Goal: Task Accomplishment & Management: Complete application form

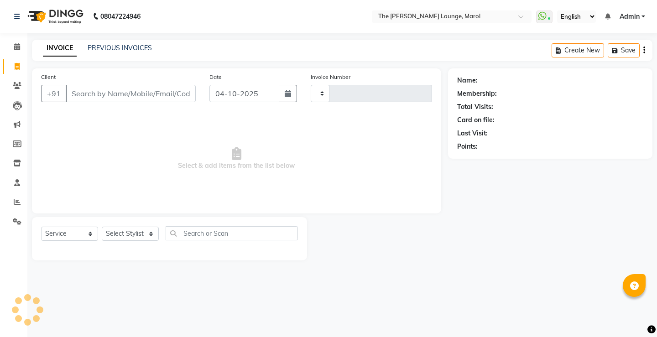
select select "service"
type input "2887"
click at [91, 92] on input "Client" at bounding box center [131, 93] width 130 height 17
select select "7188"
click at [120, 51] on link "PREVIOUS INVOICES" at bounding box center [120, 48] width 64 height 8
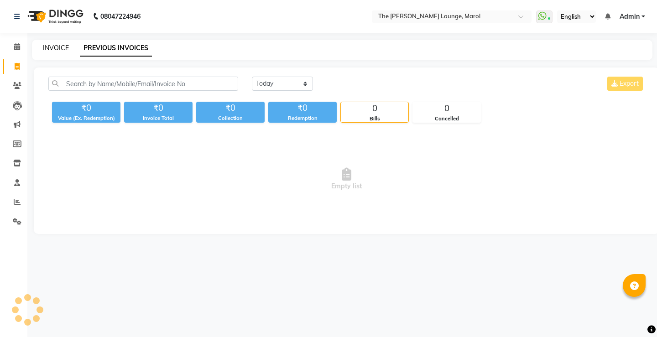
click at [49, 50] on link "INVOICE" at bounding box center [56, 48] width 26 height 8
select select "service"
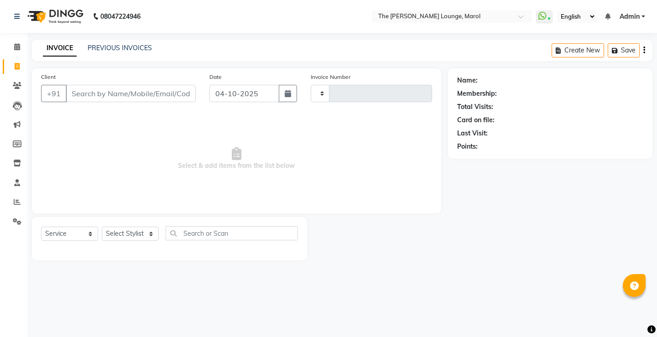
click at [111, 93] on input "Client" at bounding box center [131, 93] width 130 height 17
type input "a"
click at [105, 99] on input "Client" at bounding box center [131, 93] width 130 height 17
type input "K"
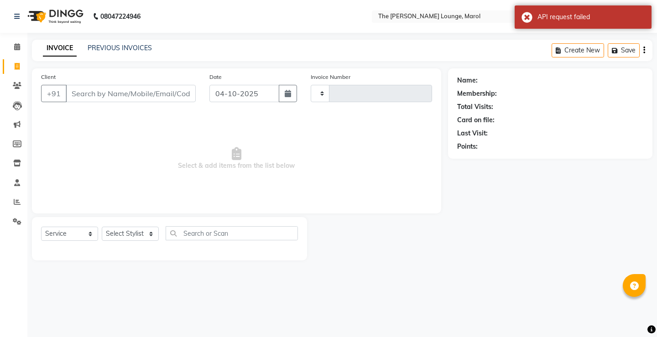
click at [117, 148] on span "Select & add items from the list below" at bounding box center [236, 158] width 391 height 91
click at [130, 94] on input "Client" at bounding box center [131, 93] width 130 height 17
click at [134, 150] on span "Select & add items from the list below" at bounding box center [236, 158] width 391 height 91
click at [70, 178] on span "Select & add items from the list below" at bounding box center [236, 158] width 391 height 91
click at [111, 93] on input "Client" at bounding box center [131, 93] width 130 height 17
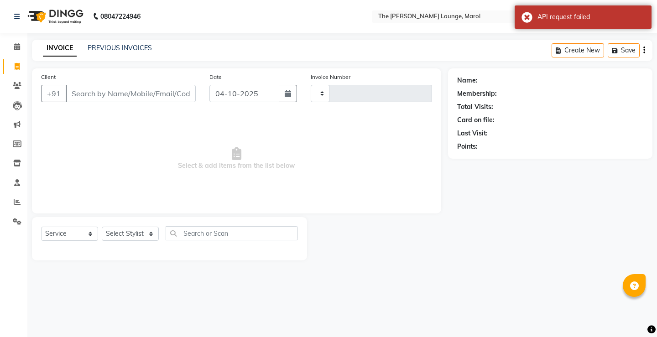
click at [150, 117] on span "Select & add items from the list below" at bounding box center [236, 158] width 391 height 91
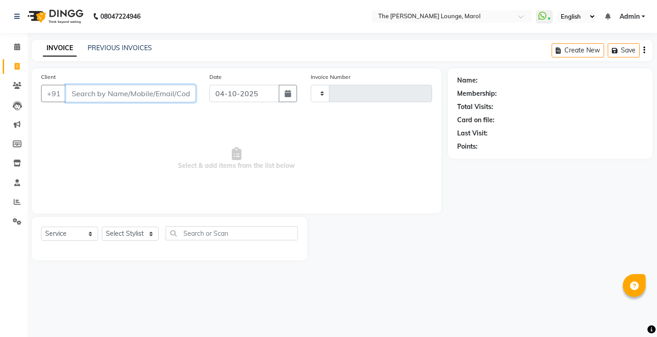
click at [125, 92] on input "Client" at bounding box center [131, 93] width 130 height 17
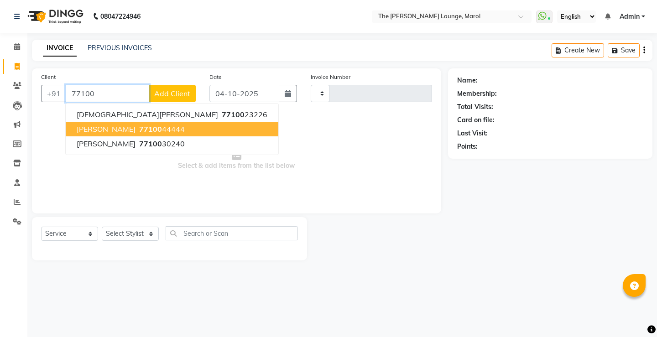
click at [139, 131] on span "77100" at bounding box center [150, 128] width 23 height 9
type input "7710044444"
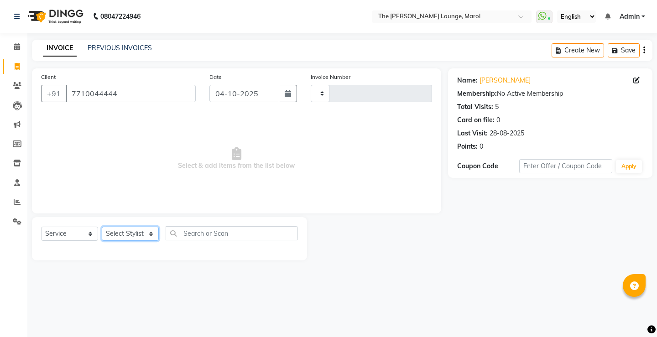
click at [147, 238] on select "Select Stylist [PERSON_NAME] [PERSON_NAME] [PERSON_NAME] [PERSON_NAME] [PERSON_…" at bounding box center [130, 234] width 57 height 14
select select "60183"
click at [102, 227] on select "Select Stylist [PERSON_NAME] [PERSON_NAME] [PERSON_NAME] [PERSON_NAME] [PERSON_…" at bounding box center [130, 234] width 57 height 14
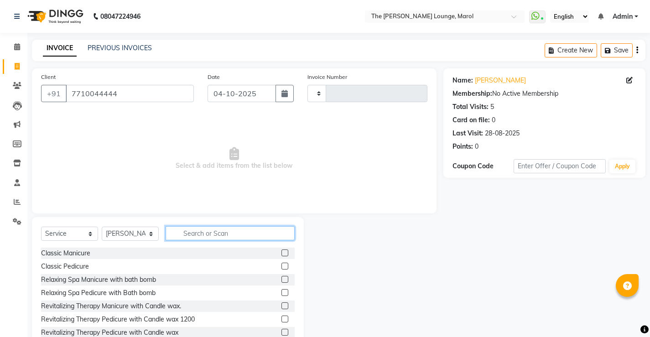
click at [184, 232] on input "text" at bounding box center [230, 233] width 129 height 14
type input "HAIR"
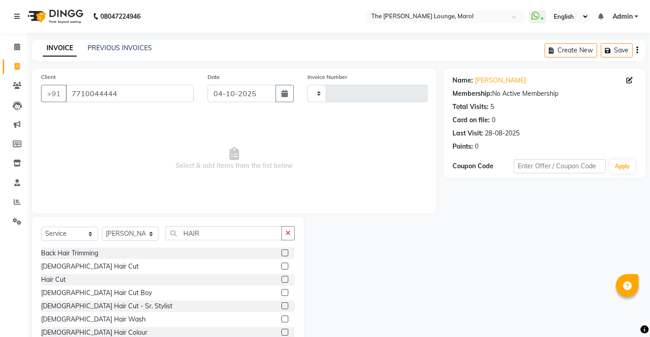
click at [281, 265] on label at bounding box center [284, 266] width 7 height 7
click at [281, 265] on input "checkbox" at bounding box center [284, 267] width 6 height 6
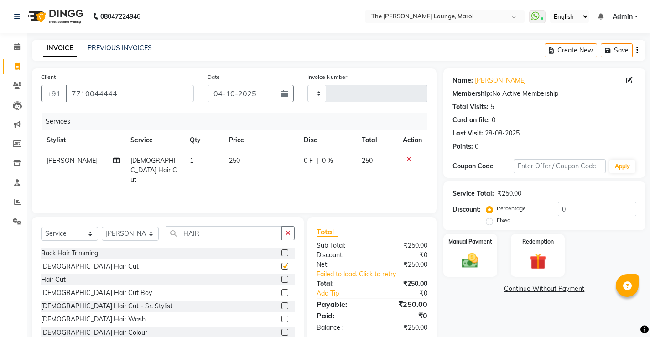
checkbox input "false"
click at [285, 233] on button "button" at bounding box center [287, 233] width 13 height 14
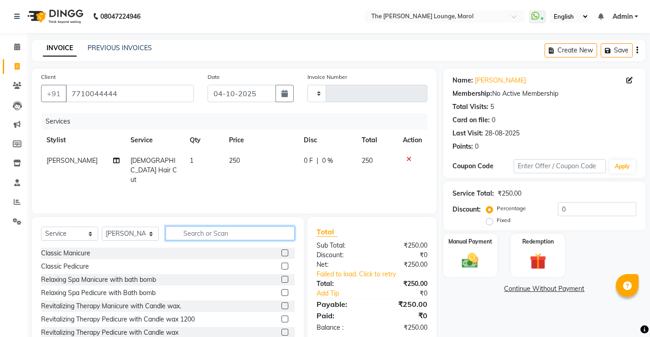
click at [256, 233] on input "text" at bounding box center [230, 233] width 129 height 14
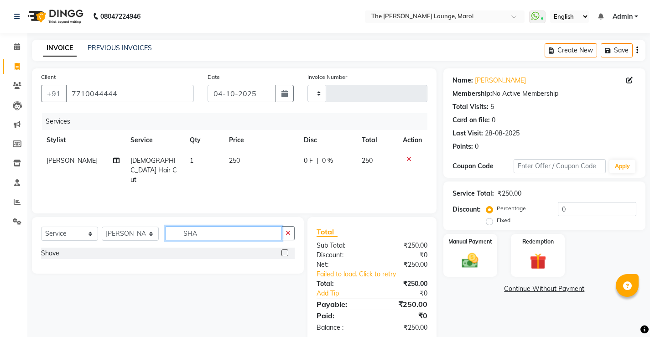
type input "SHA"
click at [285, 253] on label at bounding box center [284, 252] width 7 height 7
click at [285, 253] on input "checkbox" at bounding box center [284, 253] width 6 height 6
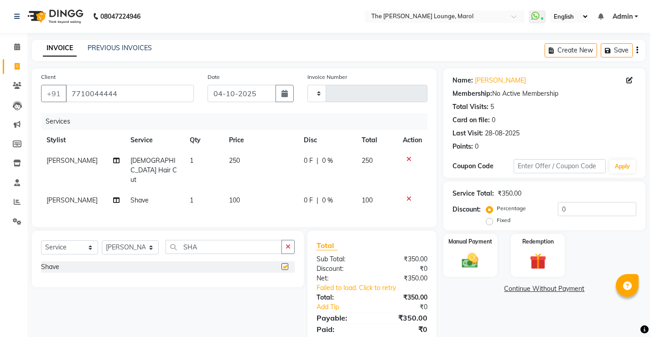
checkbox input "false"
click at [449, 261] on div "Manual Payment" at bounding box center [470, 255] width 56 height 45
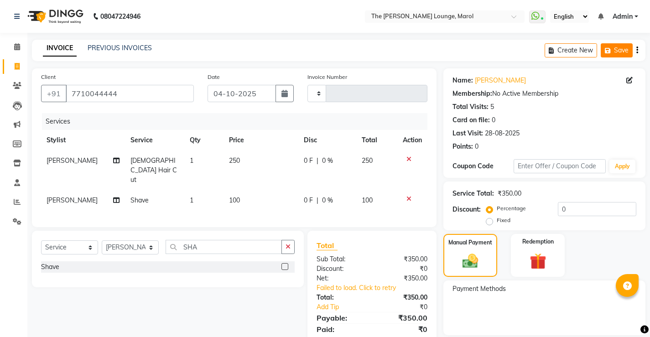
click at [614, 53] on button "Save" at bounding box center [616, 50] width 32 height 14
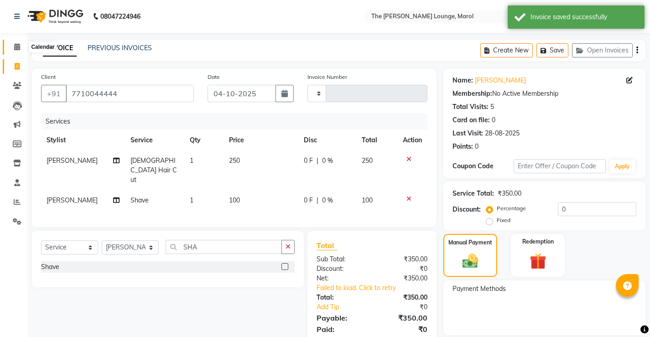
click at [21, 50] on span at bounding box center [17, 47] width 16 height 10
click at [18, 49] on icon at bounding box center [17, 46] width 6 height 7
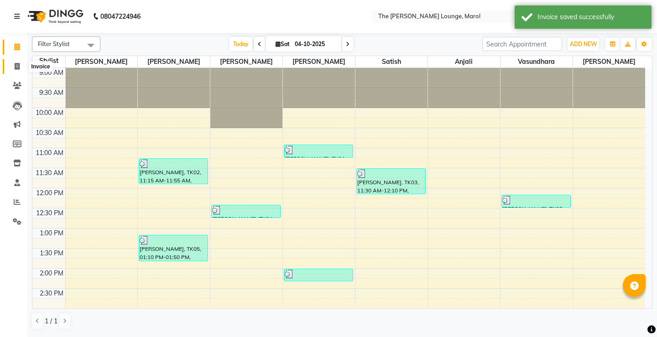
click at [21, 66] on span at bounding box center [17, 67] width 16 height 10
select select "7188"
select select "service"
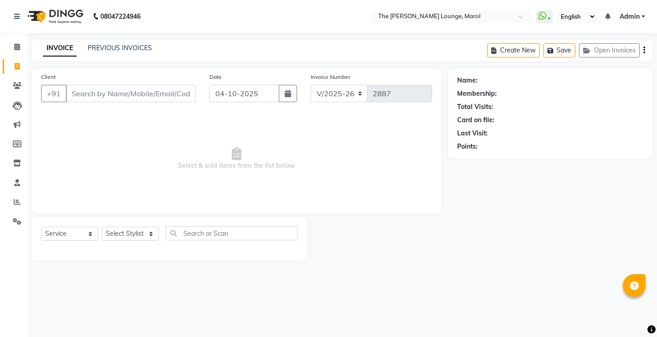
click at [156, 92] on input "Client" at bounding box center [131, 93] width 130 height 17
type input "7841885596"
click at [191, 95] on button "Add Client" at bounding box center [172, 93] width 47 height 17
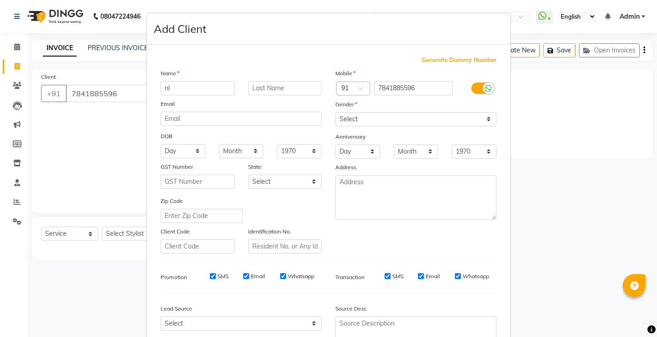
type input "n"
type input "Nikhil"
click at [347, 119] on select "Select [DEMOGRAPHIC_DATA] [DEMOGRAPHIC_DATA] Other Prefer Not To Say" at bounding box center [415, 119] width 161 height 14
select select "[DEMOGRAPHIC_DATA]"
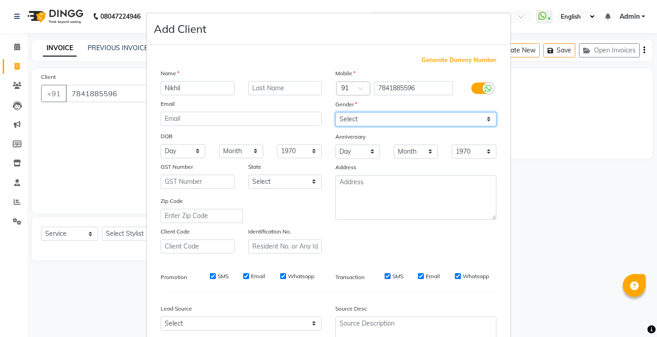
click at [335, 112] on select "Select [DEMOGRAPHIC_DATA] [DEMOGRAPHIC_DATA] Other Prefer Not To Say" at bounding box center [415, 119] width 161 height 14
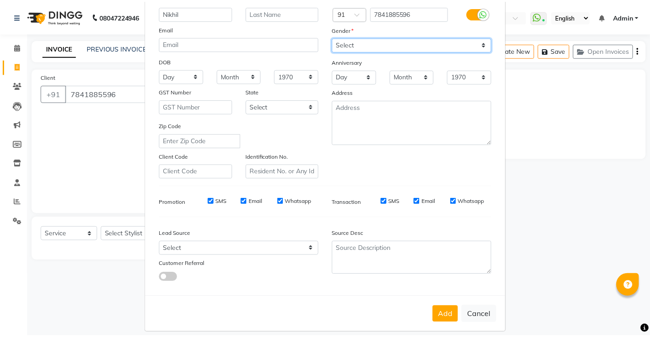
scroll to position [84, 0]
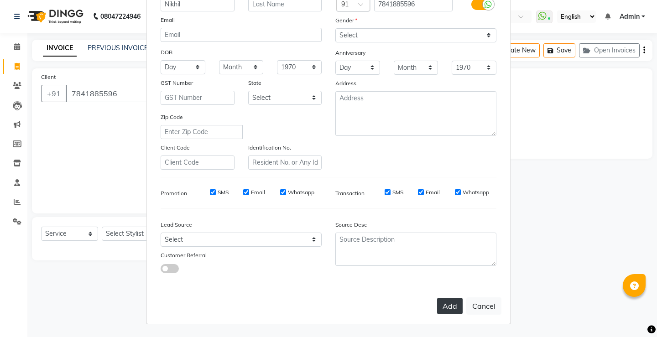
click at [450, 304] on button "Add" at bounding box center [450, 306] width 26 height 16
select select
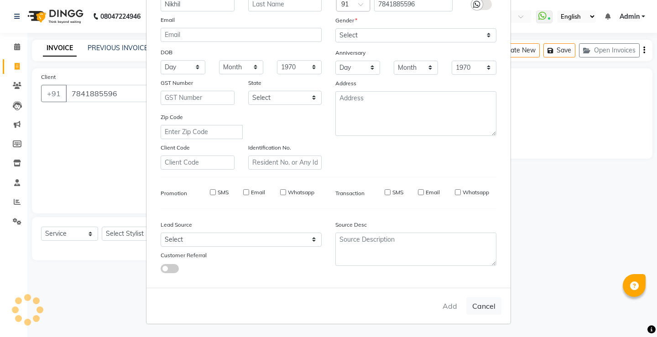
select select
checkbox input "false"
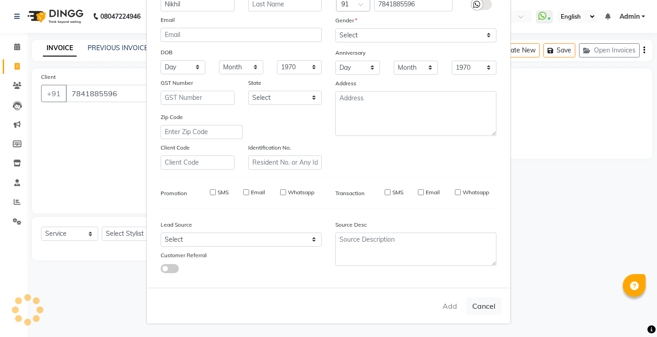
checkbox input "false"
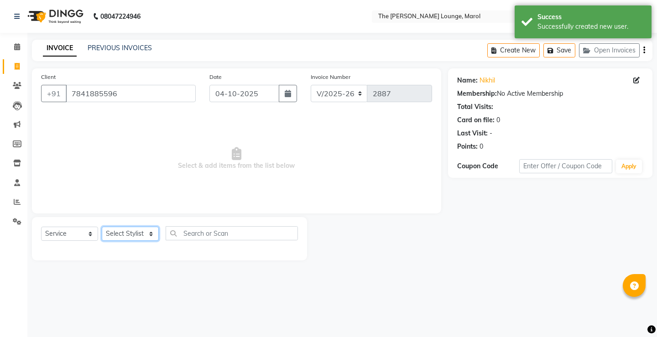
click at [147, 234] on select "Select Stylist [PERSON_NAME] [PERSON_NAME] [PERSON_NAME] [PERSON_NAME] [PERSON_…" at bounding box center [130, 234] width 57 height 14
select select "62819"
click at [102, 227] on select "Select Stylist [PERSON_NAME] [PERSON_NAME] [PERSON_NAME] [PERSON_NAME] [PERSON_…" at bounding box center [130, 234] width 57 height 14
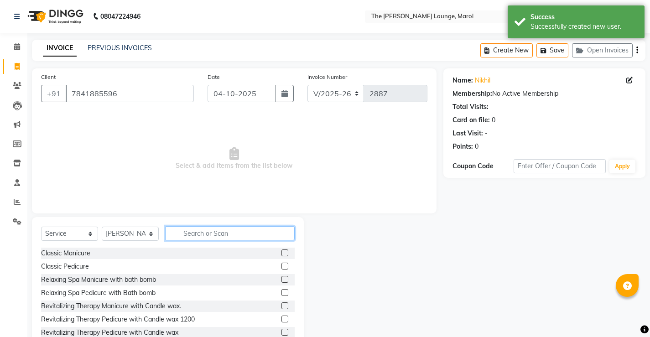
click at [202, 227] on input "text" at bounding box center [230, 233] width 129 height 14
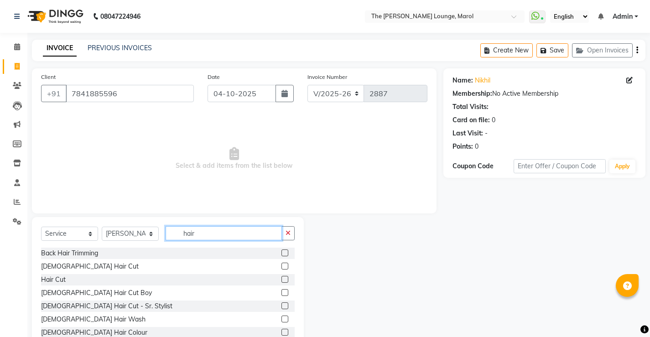
type input "hair"
click at [281, 266] on label at bounding box center [284, 266] width 7 height 7
click at [281, 266] on input "checkbox" at bounding box center [284, 267] width 6 height 6
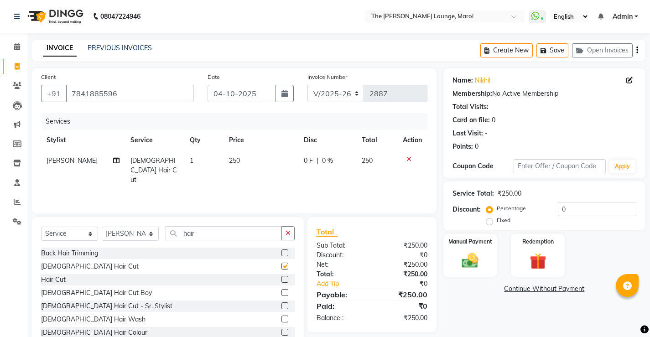
checkbox input "false"
click at [284, 238] on button "button" at bounding box center [287, 233] width 13 height 14
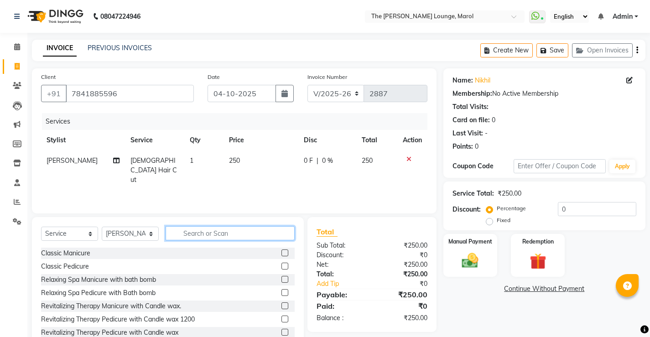
click at [270, 235] on input "text" at bounding box center [230, 233] width 129 height 14
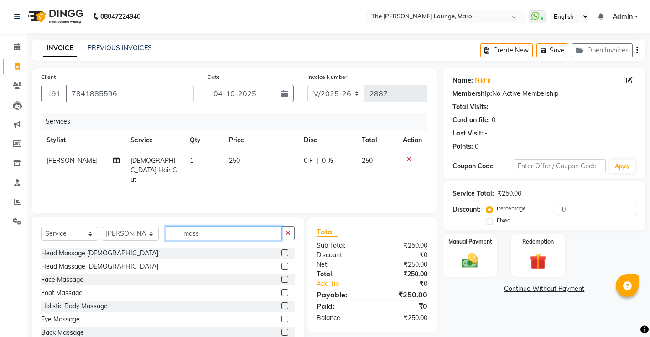
type input "mass"
click at [281, 252] on label at bounding box center [284, 252] width 7 height 7
click at [281, 252] on input "checkbox" at bounding box center [284, 253] width 6 height 6
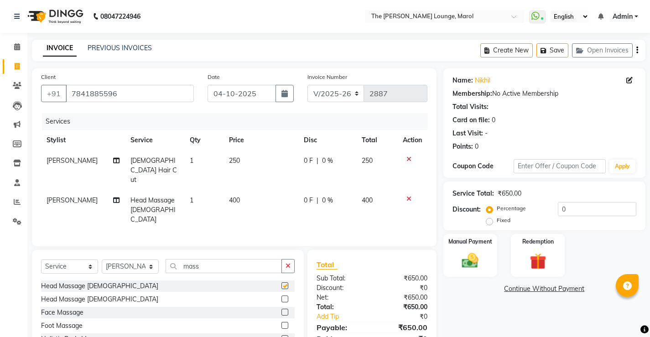
checkbox input "false"
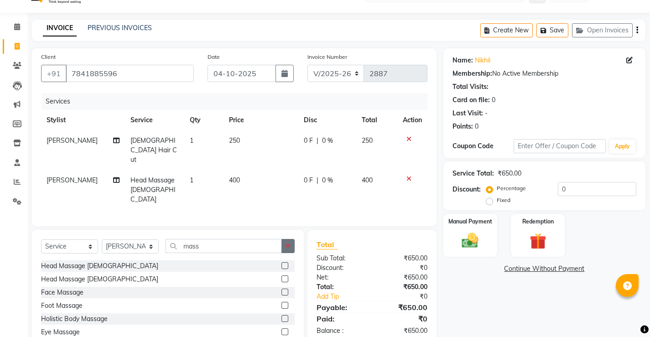
scroll to position [39, 0]
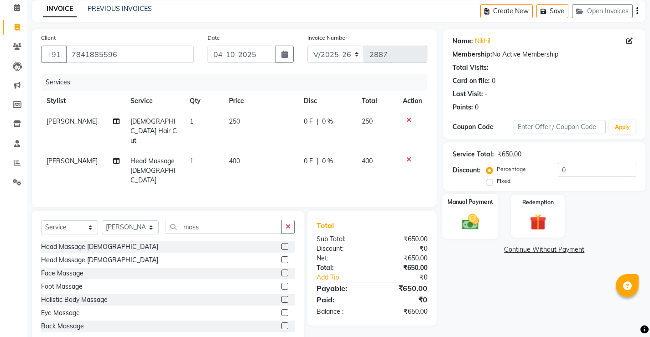
click at [469, 216] on img at bounding box center [470, 222] width 28 height 20
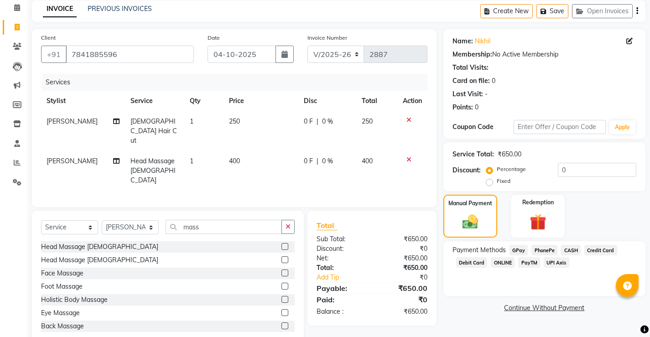
click at [527, 263] on span "PayTM" at bounding box center [529, 262] width 22 height 10
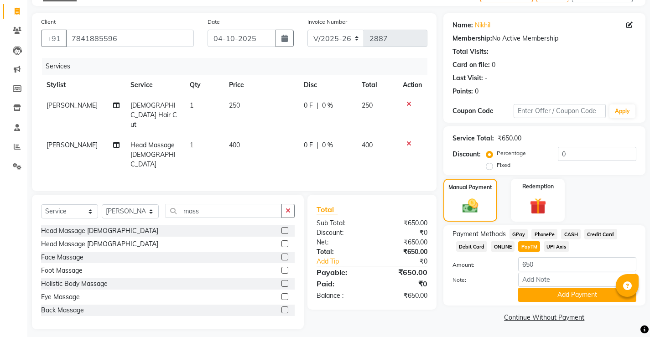
scroll to position [56, 0]
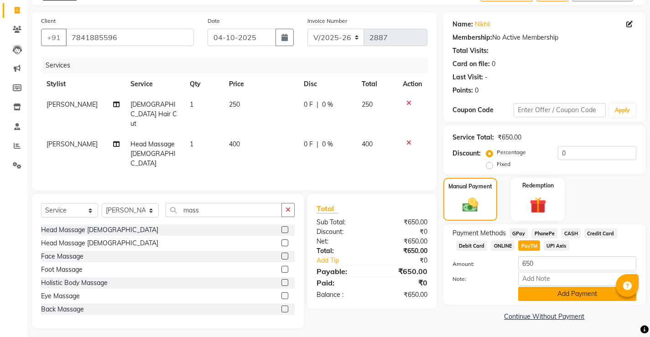
click at [526, 290] on button "Add Payment" at bounding box center [577, 294] width 118 height 14
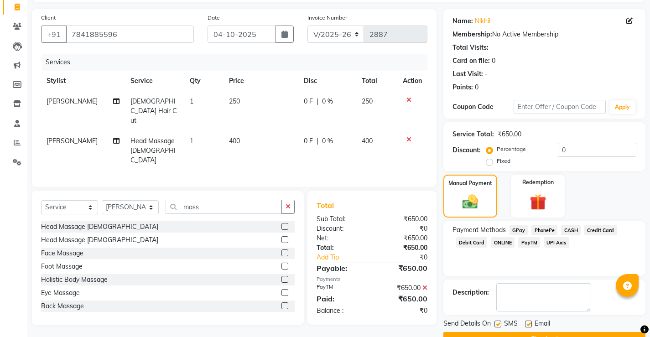
scroll to position [82, 0]
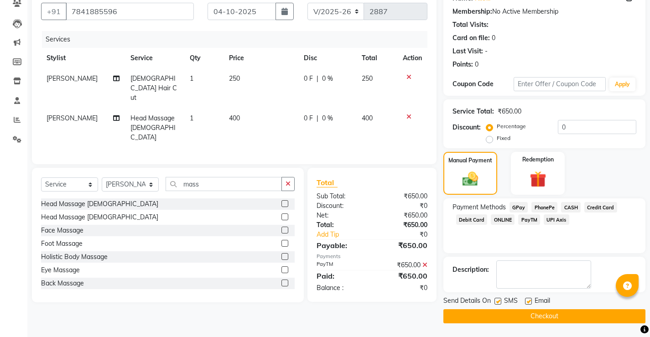
click at [533, 317] on button "Checkout" at bounding box center [544, 316] width 202 height 14
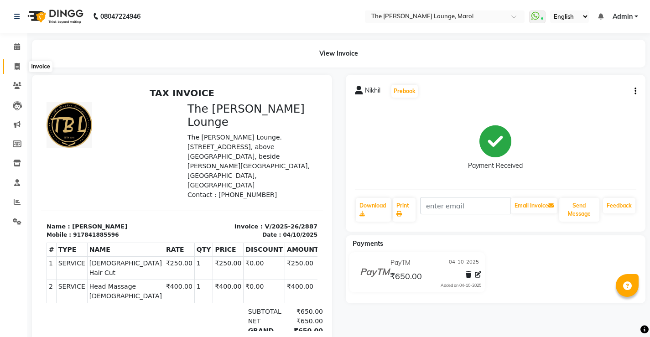
click at [19, 66] on icon at bounding box center [17, 66] width 5 height 7
select select "service"
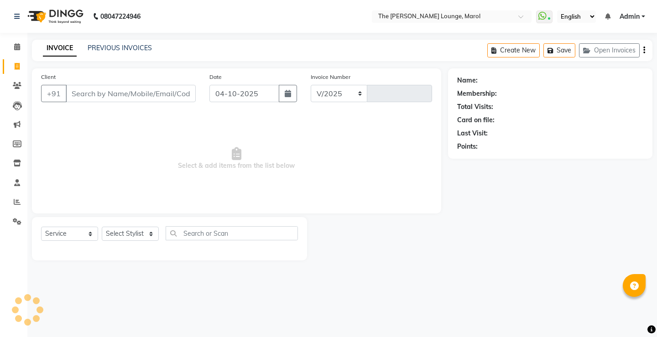
select select "7188"
type input "2888"
click at [110, 90] on input "Client" at bounding box center [131, 93] width 130 height 17
click at [110, 96] on input "Client" at bounding box center [131, 93] width 130 height 17
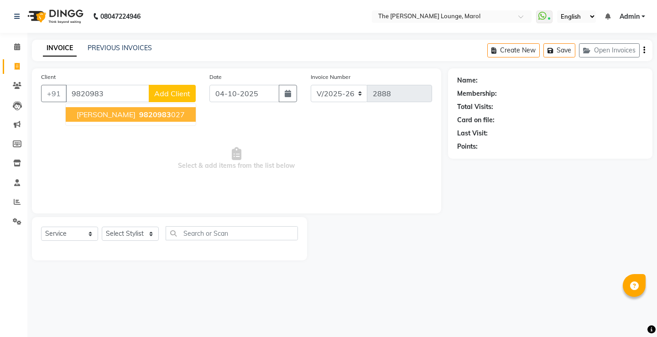
click at [155, 115] on ngb-highlight "9820983 027" at bounding box center [160, 114] width 47 height 9
type input "9820983027"
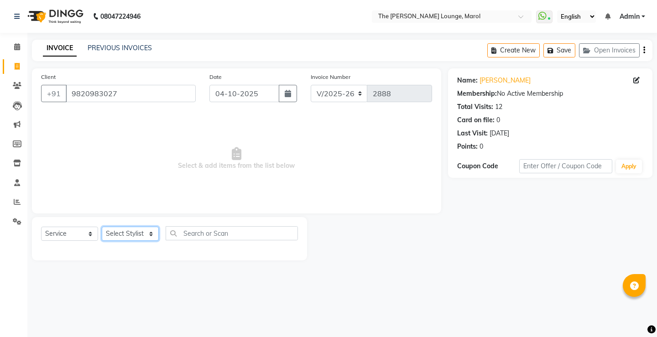
click at [151, 231] on select "Select Stylist [PERSON_NAME] [PERSON_NAME] [PERSON_NAME] [PERSON_NAME] [PERSON_…" at bounding box center [130, 234] width 57 height 14
select select "60180"
click at [102, 227] on select "Select Stylist [PERSON_NAME] [PERSON_NAME] [PERSON_NAME] [PERSON_NAME] [PERSON_…" at bounding box center [130, 234] width 57 height 14
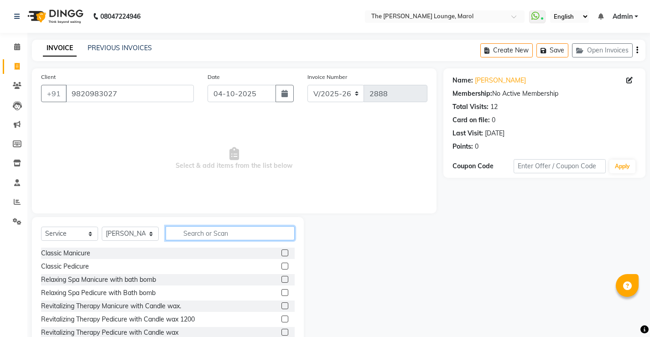
click at [185, 231] on input "text" at bounding box center [230, 233] width 129 height 14
type input "hair"
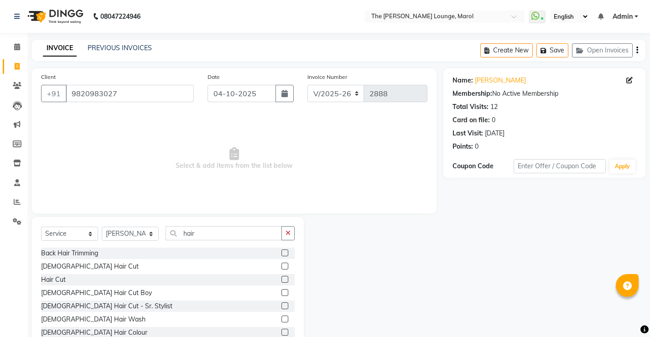
click at [281, 266] on label at bounding box center [284, 266] width 7 height 7
click at [281, 266] on input "checkbox" at bounding box center [284, 267] width 6 height 6
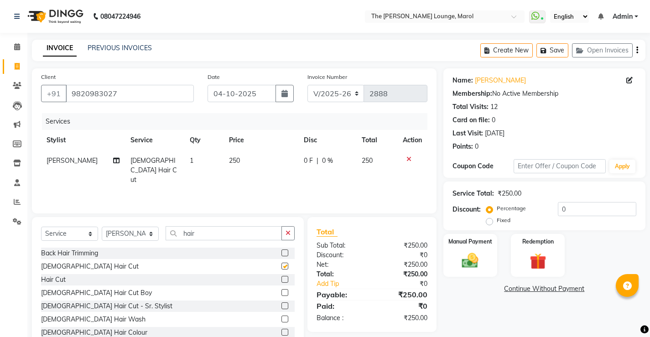
checkbox input "false"
click at [203, 227] on input "hair" at bounding box center [224, 233] width 116 height 14
type input "h"
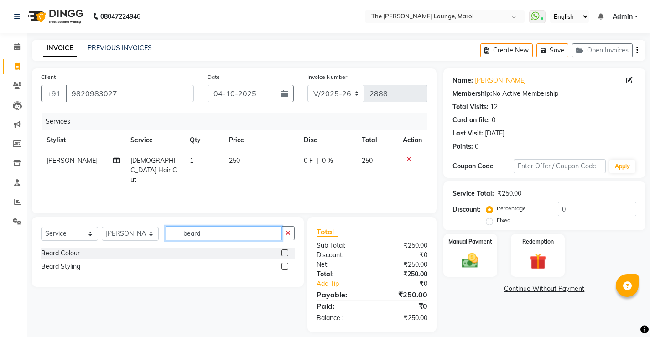
type input "beard"
click at [284, 268] on label at bounding box center [284, 266] width 7 height 7
click at [284, 268] on input "checkbox" at bounding box center [284, 267] width 6 height 6
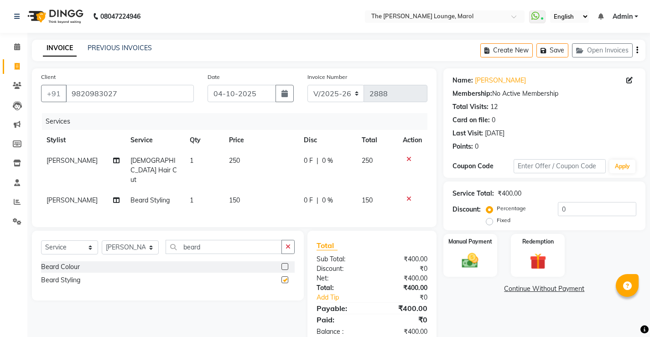
checkbox input "false"
click at [473, 248] on div "Manual Payment" at bounding box center [470, 255] width 56 height 45
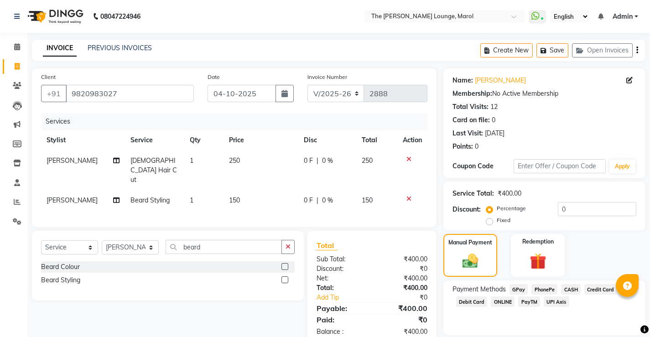
click at [528, 302] on span "PayTM" at bounding box center [529, 301] width 22 height 10
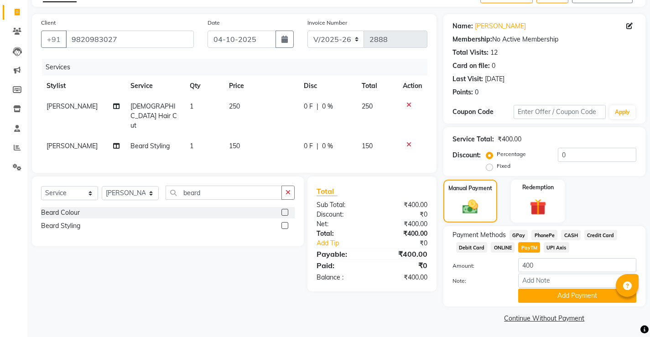
scroll to position [56, 0]
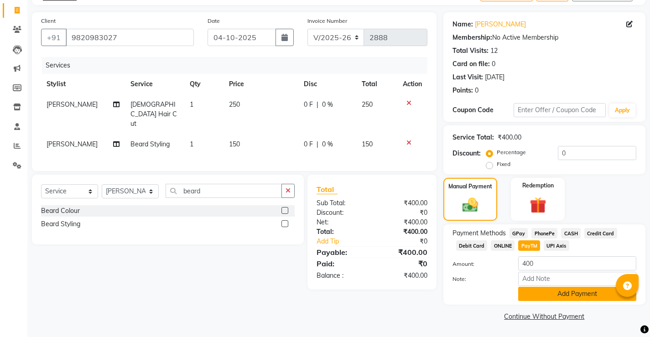
click at [538, 291] on button "Add Payment" at bounding box center [577, 294] width 118 height 14
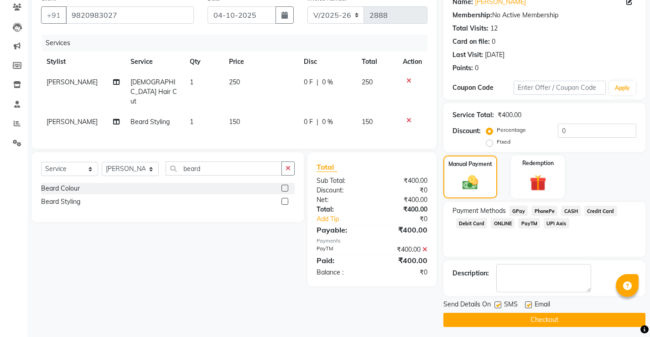
scroll to position [82, 0]
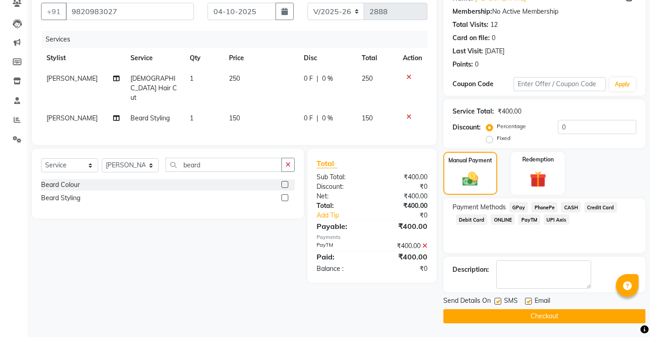
click at [516, 316] on button "Checkout" at bounding box center [544, 316] width 202 height 14
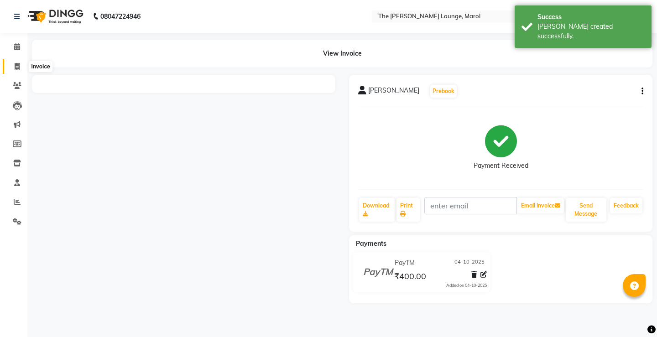
click at [16, 63] on icon at bounding box center [17, 66] width 5 height 7
select select "service"
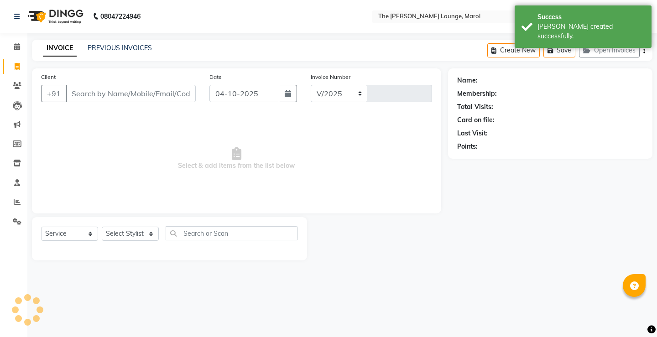
select select "7188"
type input "2889"
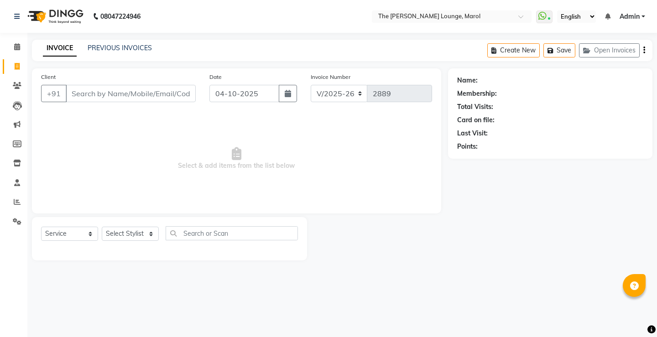
click at [84, 93] on input "Client" at bounding box center [131, 93] width 130 height 17
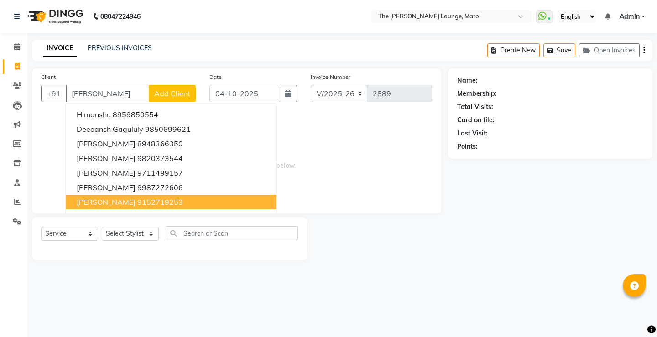
click at [103, 202] on span "[PERSON_NAME]" at bounding box center [106, 201] width 59 height 9
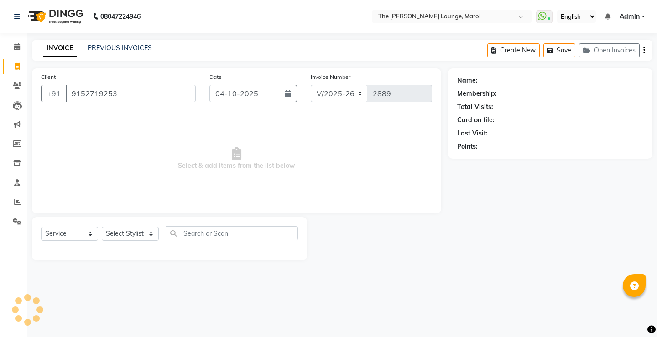
type input "9152719253"
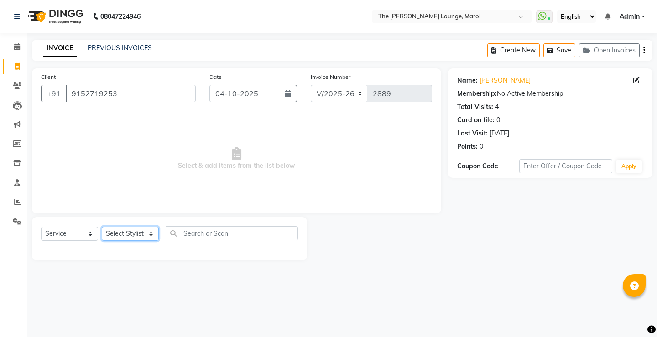
click at [145, 234] on select "Select Stylist [PERSON_NAME] [PERSON_NAME] [PERSON_NAME] [PERSON_NAME] [PERSON_…" at bounding box center [130, 234] width 57 height 14
select select "60180"
click at [102, 227] on select "Select Stylist [PERSON_NAME] [PERSON_NAME] [PERSON_NAME] [PERSON_NAME] [PERSON_…" at bounding box center [130, 234] width 57 height 14
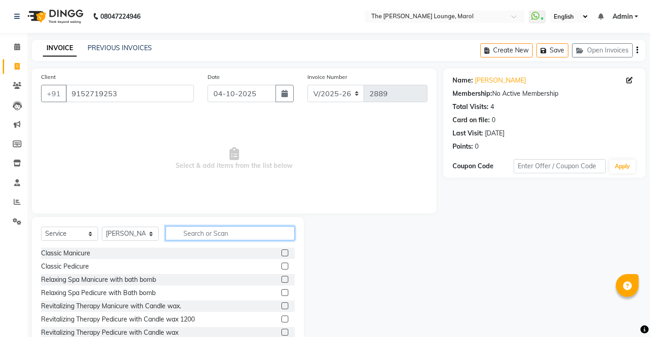
click at [191, 236] on input "text" at bounding box center [230, 233] width 129 height 14
type input "hair"
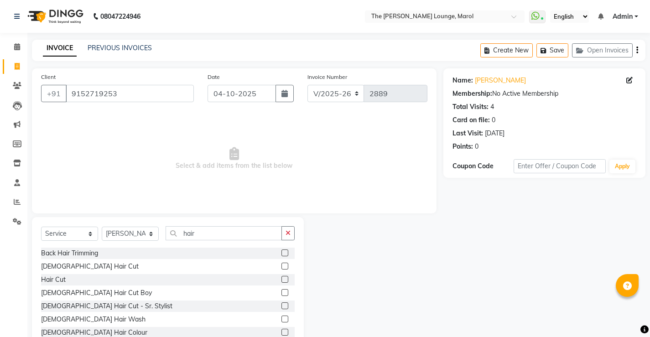
click at [281, 266] on label at bounding box center [284, 266] width 7 height 7
click at [281, 266] on input "checkbox" at bounding box center [284, 267] width 6 height 6
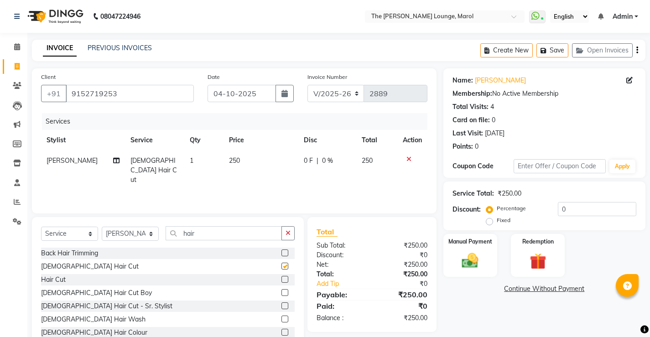
checkbox input "false"
click at [466, 251] on img at bounding box center [470, 261] width 28 height 20
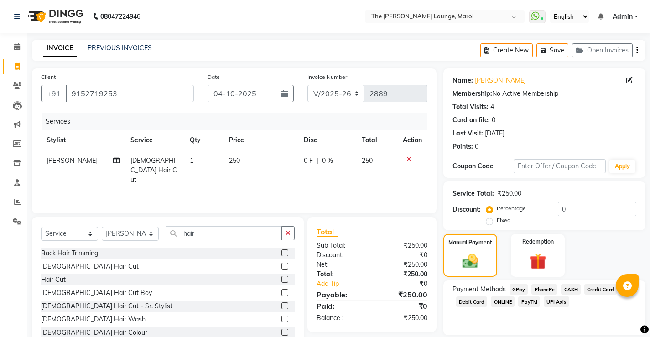
click at [529, 300] on span "PayTM" at bounding box center [529, 301] width 22 height 10
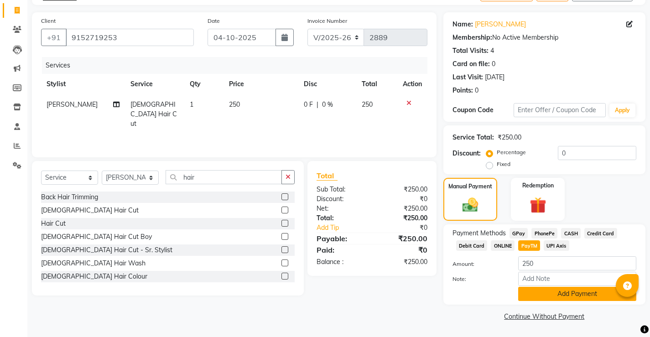
click at [535, 295] on button "Add Payment" at bounding box center [577, 294] width 118 height 14
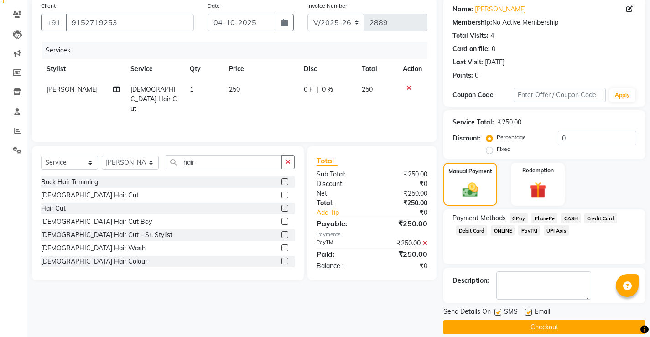
scroll to position [82, 0]
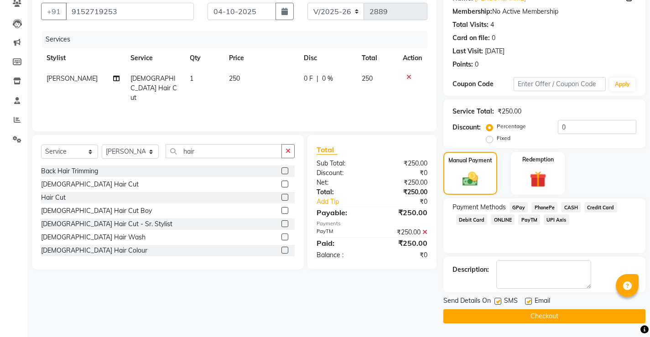
click at [497, 304] on label at bounding box center [497, 301] width 7 height 7
click at [497, 304] on input "checkbox" at bounding box center [497, 302] width 6 height 6
checkbox input "false"
click at [529, 300] on label at bounding box center [528, 301] width 7 height 7
click at [529, 300] on input "checkbox" at bounding box center [528, 302] width 6 height 6
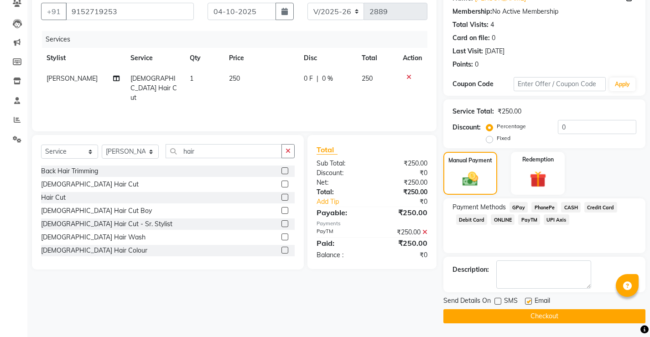
checkbox input "false"
click at [530, 309] on div "Send Details On SMS Email Checkout" at bounding box center [544, 309] width 202 height 27
click at [530, 310] on button "Checkout" at bounding box center [544, 316] width 202 height 14
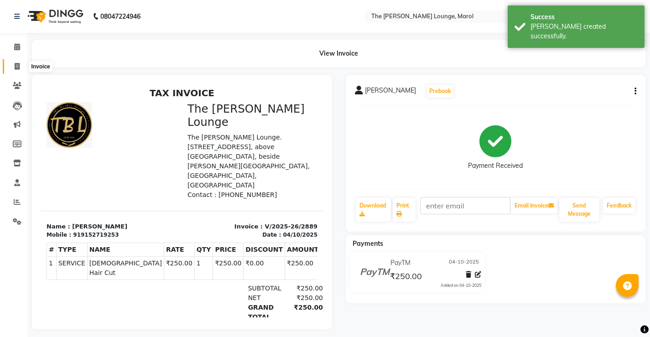
click at [13, 67] on span at bounding box center [17, 67] width 16 height 10
select select "service"
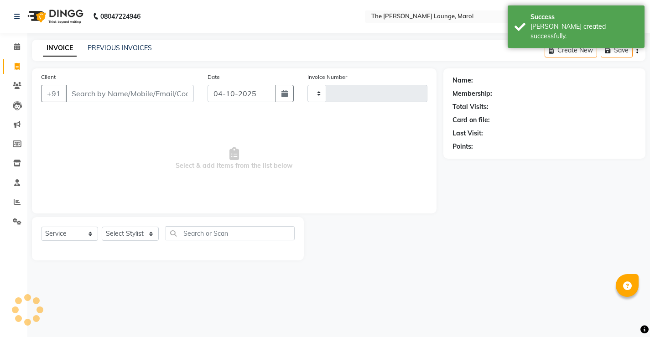
type input "2890"
select select "7188"
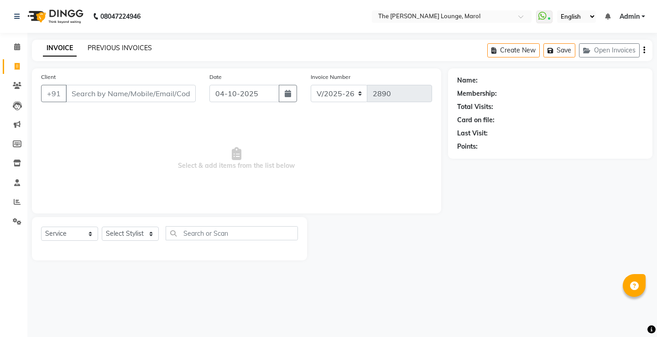
click at [102, 44] on link "PREVIOUS INVOICES" at bounding box center [120, 48] width 64 height 8
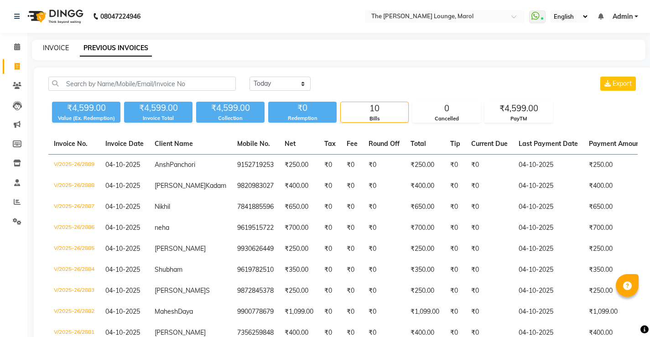
click at [59, 46] on link "INVOICE" at bounding box center [56, 48] width 26 height 8
select select "service"
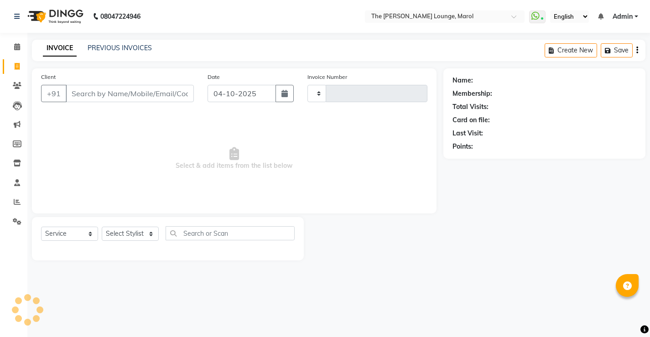
type input "2890"
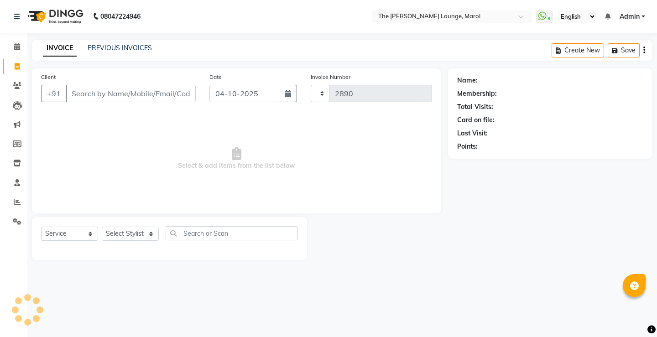
select select "7188"
click at [90, 93] on input "Client" at bounding box center [131, 93] width 130 height 17
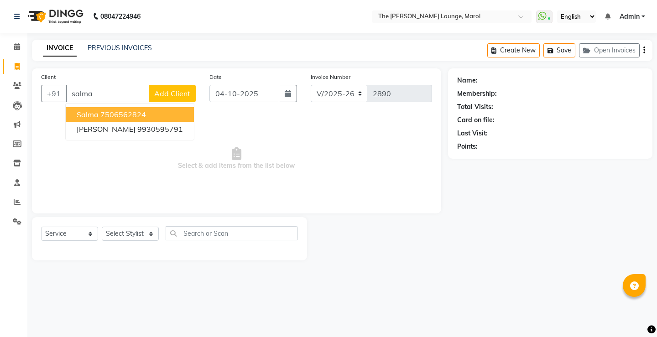
click at [114, 114] on ngb-highlight "7506562824" at bounding box center [123, 114] width 46 height 9
type input "7506562824"
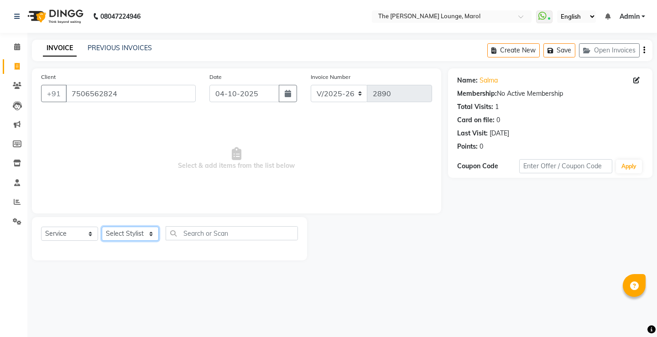
click at [135, 230] on select "Select Stylist [PERSON_NAME] [PERSON_NAME] [PERSON_NAME] [PERSON_NAME] [PERSON_…" at bounding box center [130, 234] width 57 height 14
click at [102, 227] on select "Select Stylist [PERSON_NAME] [PERSON_NAME] [PERSON_NAME] [PERSON_NAME] [PERSON_…" at bounding box center [130, 234] width 57 height 14
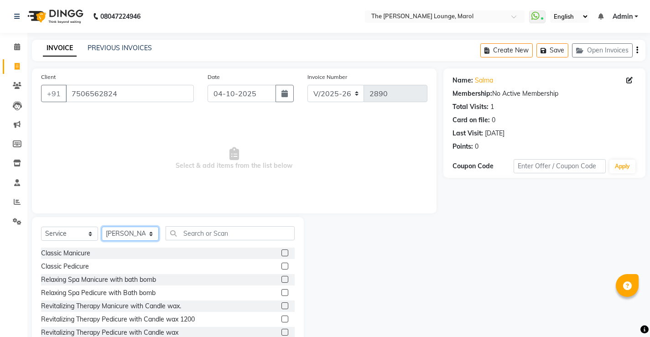
click at [148, 234] on select "Select Stylist [PERSON_NAME] [PERSON_NAME] [PERSON_NAME] [PERSON_NAME] [PERSON_…" at bounding box center [130, 234] width 57 height 14
click at [102, 227] on select "Select Stylist [PERSON_NAME] [PERSON_NAME] [PERSON_NAME] [PERSON_NAME] [PERSON_…" at bounding box center [130, 234] width 57 height 14
click at [189, 235] on input "text" at bounding box center [230, 233] width 129 height 14
click at [144, 233] on select "Select Stylist [PERSON_NAME] [PERSON_NAME] [PERSON_NAME] [PERSON_NAME] [PERSON_…" at bounding box center [130, 234] width 57 height 14
select select "62819"
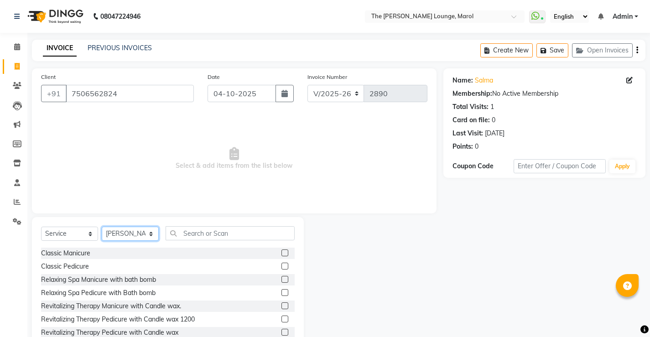
click at [102, 227] on select "Select Stylist [PERSON_NAME] [PERSON_NAME] [PERSON_NAME] [PERSON_NAME] [PERSON_…" at bounding box center [130, 234] width 57 height 14
click at [212, 234] on input "text" at bounding box center [230, 233] width 129 height 14
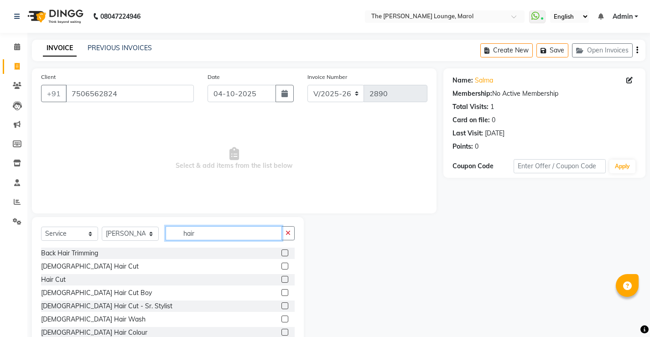
type input "hair"
click at [281, 263] on label at bounding box center [284, 266] width 7 height 7
click at [281, 264] on input "checkbox" at bounding box center [284, 267] width 6 height 6
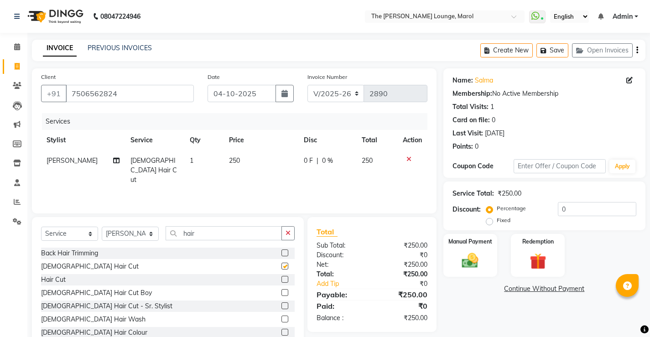
checkbox input "false"
click at [472, 243] on label "Manual Payment" at bounding box center [470, 241] width 46 height 9
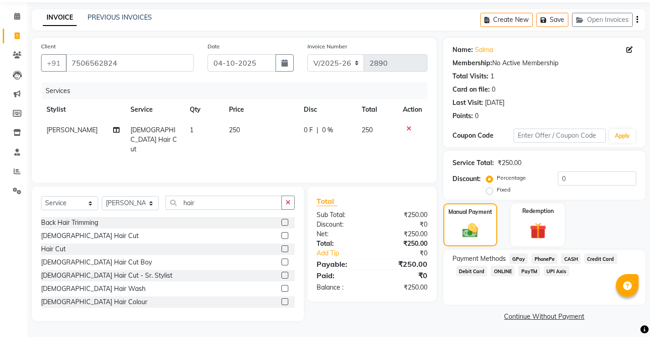
click at [570, 257] on span "CASH" at bounding box center [571, 258] width 20 height 10
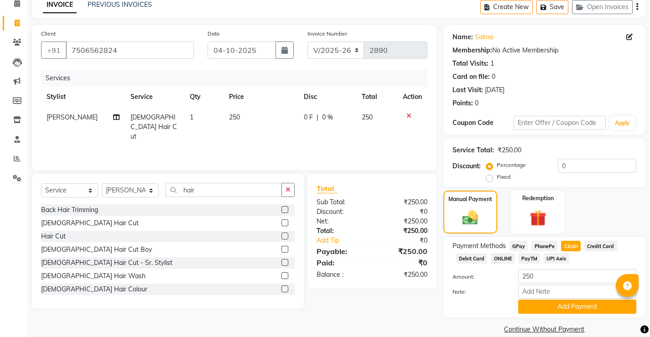
scroll to position [56, 0]
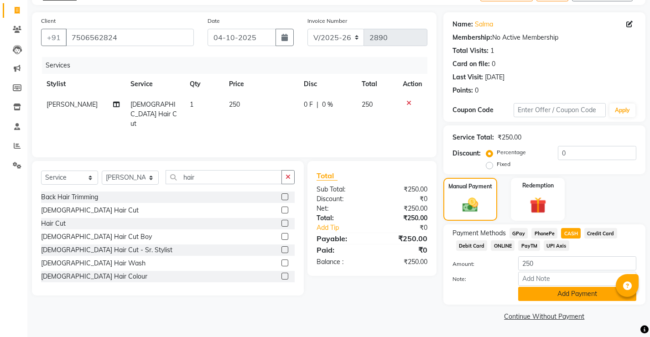
click at [549, 295] on button "Add Payment" at bounding box center [577, 294] width 118 height 14
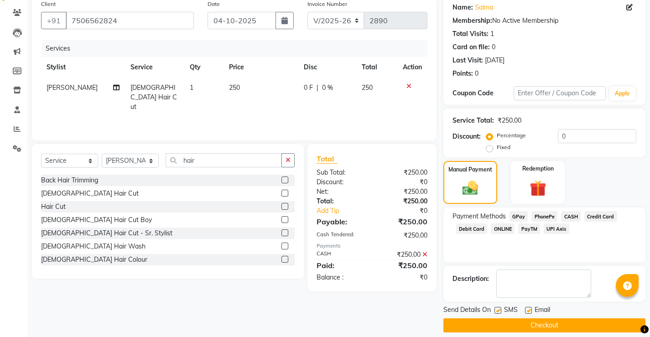
scroll to position [82, 0]
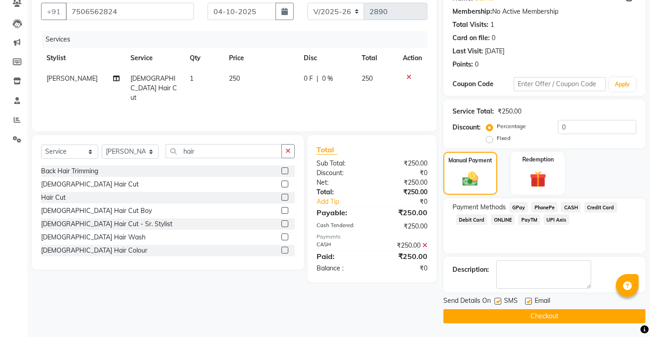
click at [497, 299] on label at bounding box center [497, 301] width 7 height 7
click at [497, 299] on input "checkbox" at bounding box center [497, 302] width 6 height 6
checkbox input "false"
click at [527, 302] on label at bounding box center [528, 301] width 7 height 7
click at [527, 302] on input "checkbox" at bounding box center [528, 302] width 6 height 6
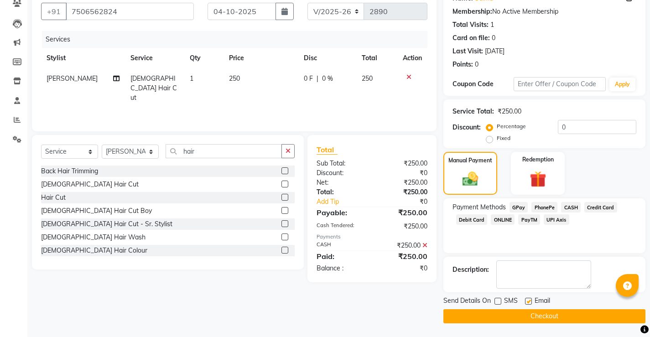
checkbox input "false"
click at [523, 315] on button "Checkout" at bounding box center [544, 316] width 202 height 14
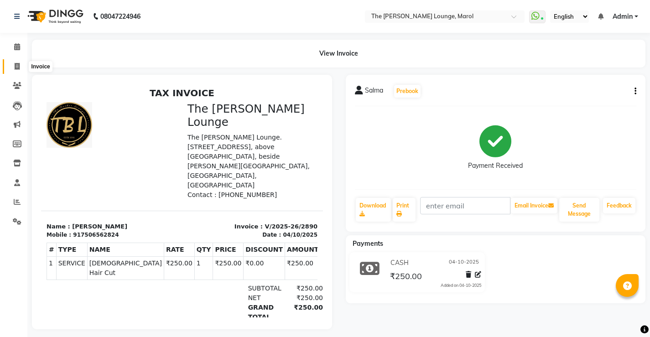
drag, startPoint x: 17, startPoint y: 65, endPoint x: 33, endPoint y: 66, distance: 16.0
click at [17, 66] on icon at bounding box center [17, 66] width 5 height 7
select select "7188"
select select "service"
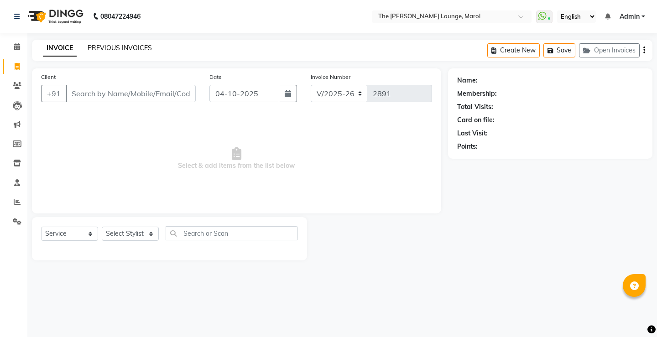
click at [104, 46] on link "PREVIOUS INVOICES" at bounding box center [120, 48] width 64 height 8
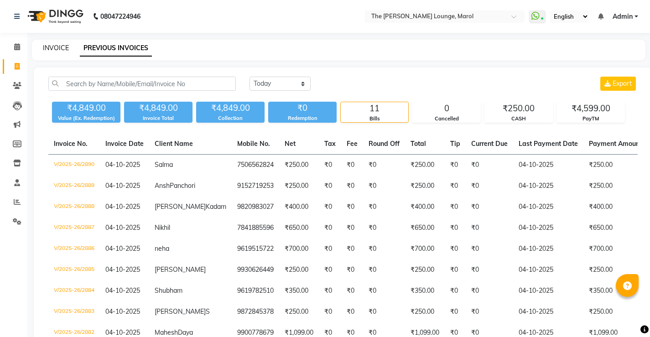
click at [56, 46] on link "INVOICE" at bounding box center [56, 48] width 26 height 8
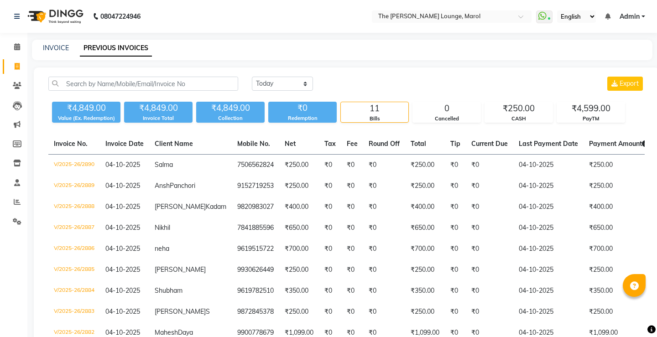
select select "7188"
select select "service"
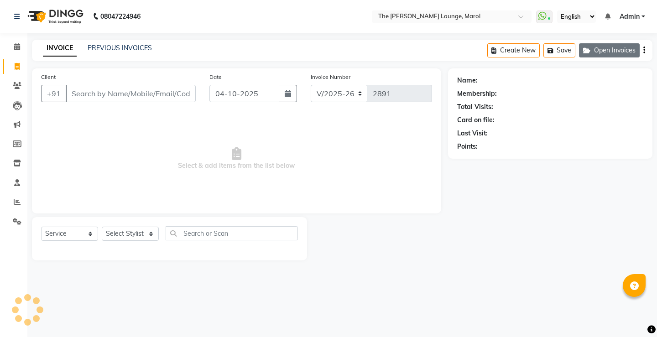
click at [614, 52] on button "Open Invoices" at bounding box center [609, 50] width 61 height 14
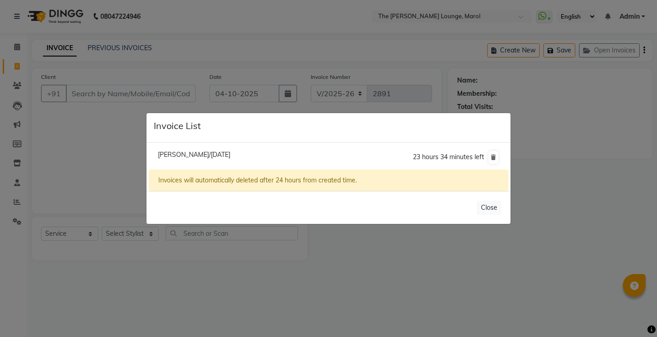
click at [193, 153] on span "[PERSON_NAME]/[DATE]" at bounding box center [194, 154] width 72 height 8
type input "7710044444"
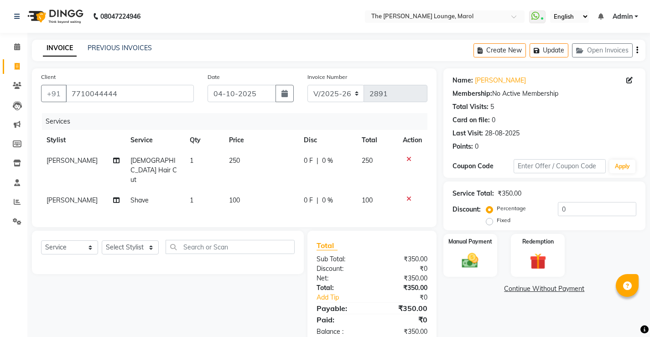
click at [80, 162] on span "[PERSON_NAME]" at bounding box center [72, 160] width 51 height 8
select select "60183"
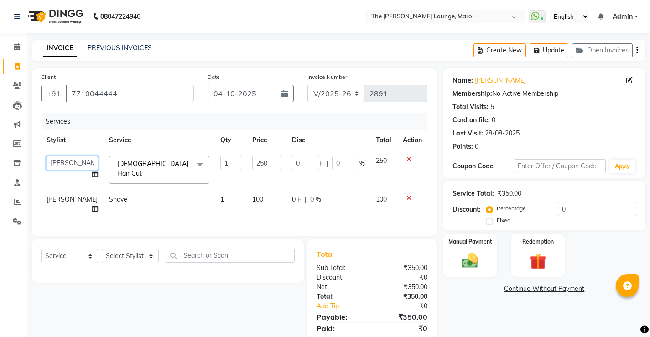
click at [71, 162] on select "[PERSON_NAME] Anjali [PERSON_NAME] [PERSON_NAME] [PERSON_NAME] [PERSON_NAME] [P…" at bounding box center [73, 163] width 52 height 14
select select "60180"
click at [161, 192] on td "Shave" at bounding box center [158, 204] width 111 height 30
select select "60183"
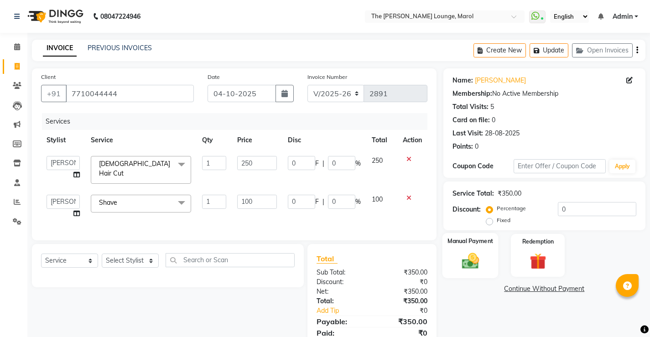
click at [474, 257] on img at bounding box center [470, 261] width 28 height 20
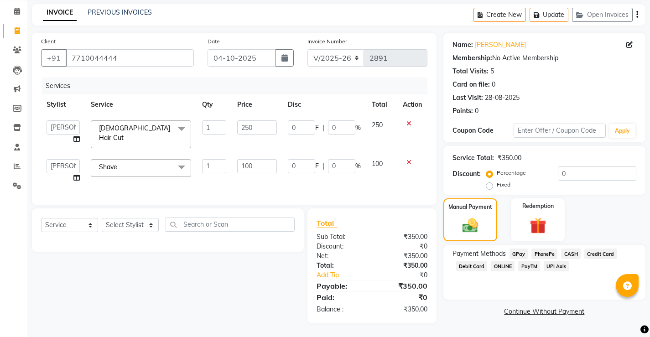
scroll to position [38, 0]
click at [529, 265] on span "PayTM" at bounding box center [529, 266] width 22 height 10
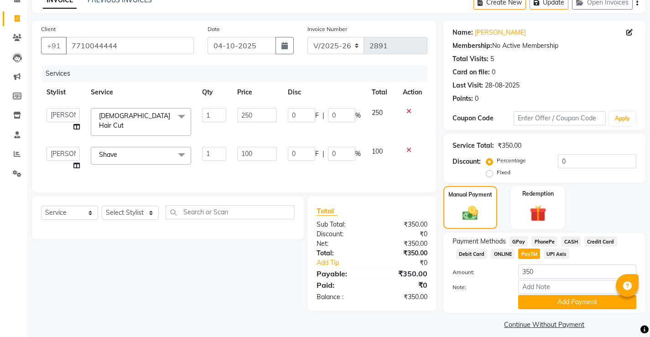
scroll to position [56, 0]
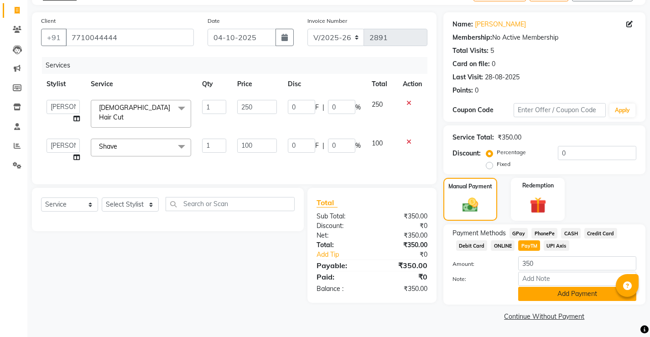
click at [551, 291] on button "Add Payment" at bounding box center [577, 294] width 118 height 14
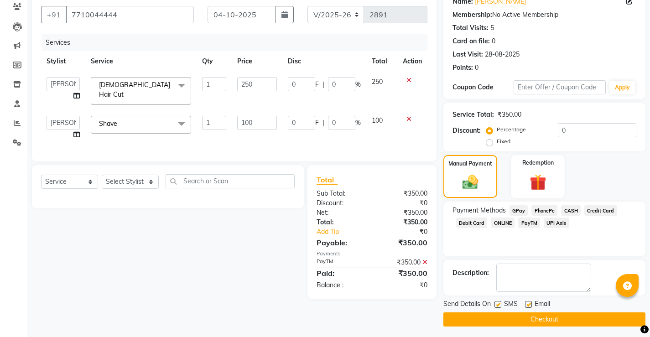
scroll to position [82, 0]
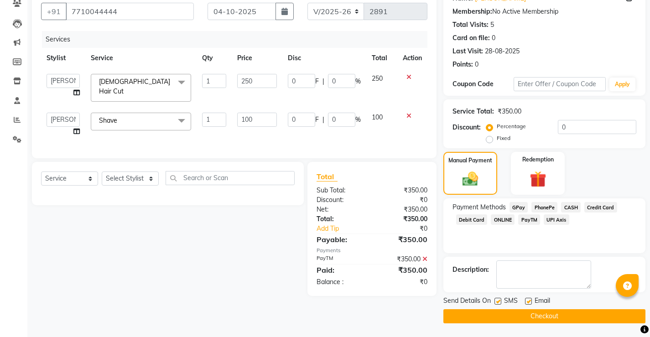
click at [497, 301] on label at bounding box center [497, 301] width 7 height 7
click at [497, 301] on input "checkbox" at bounding box center [497, 302] width 6 height 6
checkbox input "false"
click at [527, 302] on label at bounding box center [528, 301] width 7 height 7
click at [527, 302] on input "checkbox" at bounding box center [528, 302] width 6 height 6
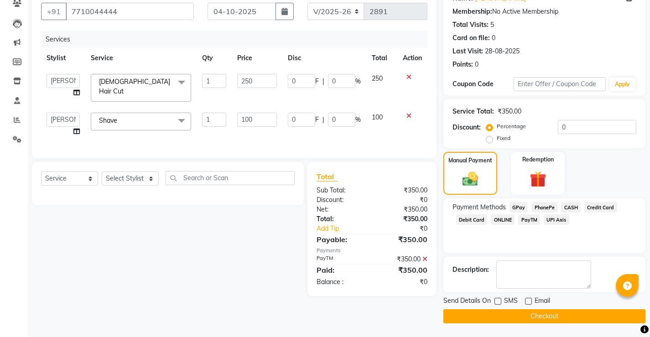
click at [527, 301] on label at bounding box center [528, 301] width 7 height 7
click at [527, 301] on input "checkbox" at bounding box center [528, 302] width 6 height 6
checkbox input "true"
click at [498, 303] on label at bounding box center [497, 301] width 7 height 7
click at [498, 303] on input "checkbox" at bounding box center [497, 302] width 6 height 6
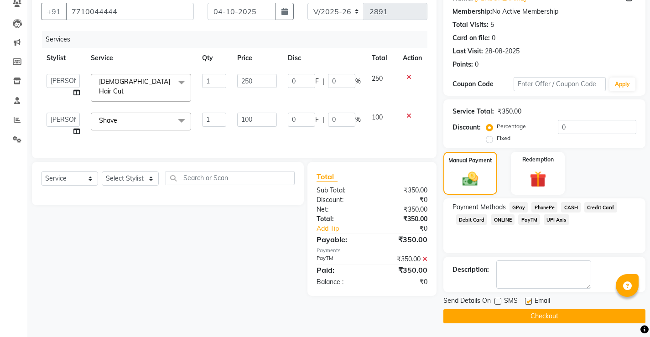
checkbox input "true"
click at [533, 314] on button "Checkout" at bounding box center [544, 316] width 202 height 14
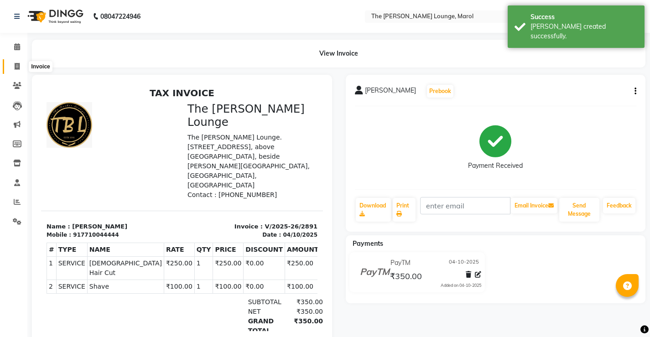
click at [16, 68] on icon at bounding box center [17, 66] width 5 height 7
select select "service"
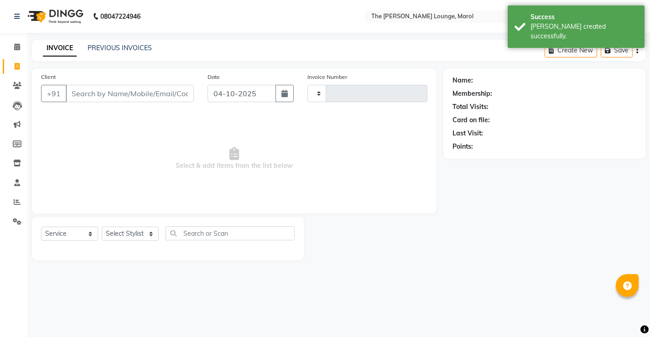
type input "2892"
select select "7188"
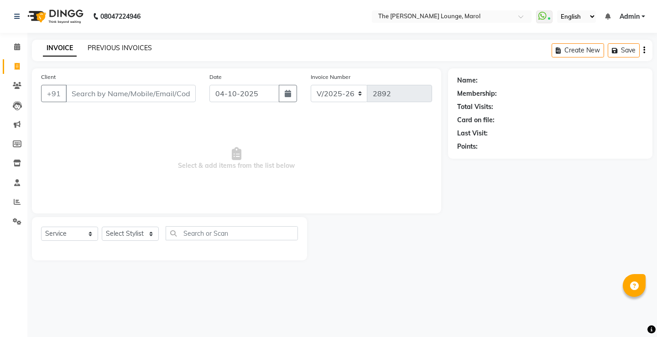
click at [112, 49] on link "PREVIOUS INVOICES" at bounding box center [120, 48] width 64 height 8
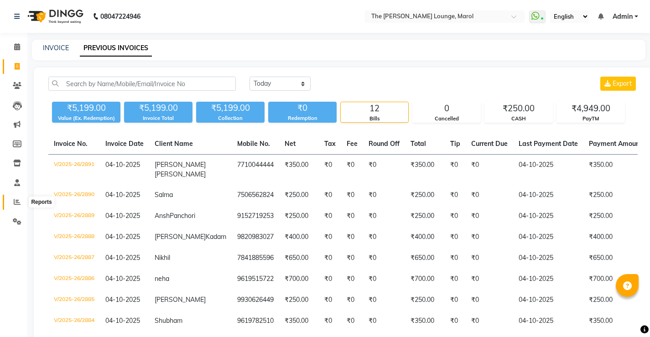
click at [18, 204] on icon at bounding box center [17, 201] width 7 height 7
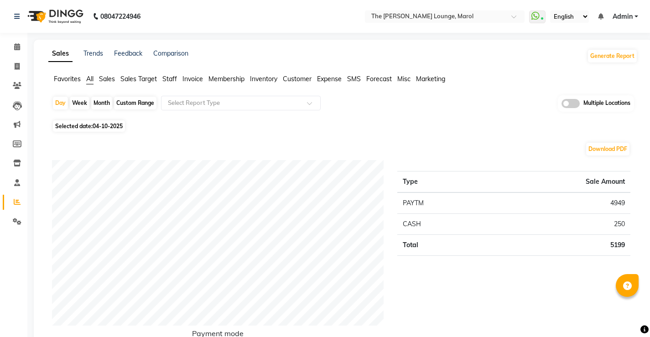
click at [102, 103] on div "Month" at bounding box center [101, 103] width 21 height 13
select select "10"
select select "2025"
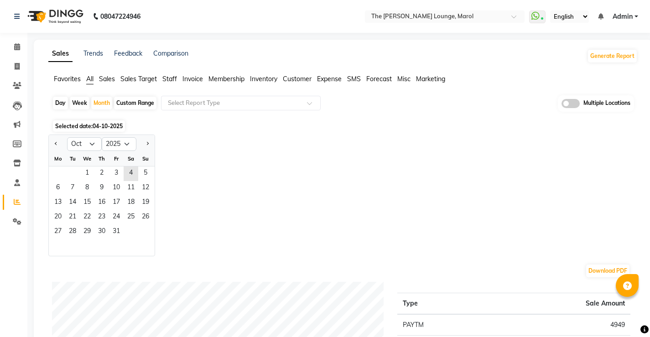
click at [62, 102] on div "Day" at bounding box center [60, 103] width 15 height 13
select select "10"
select select "2025"
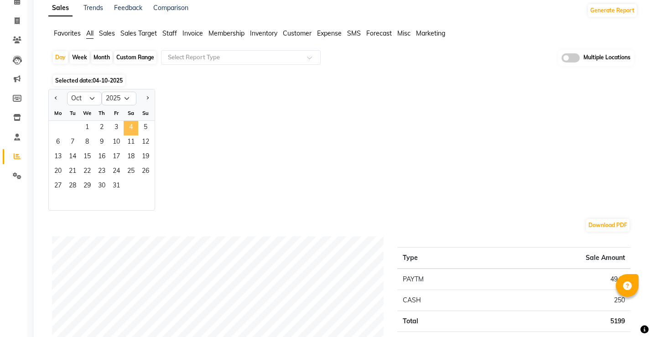
click at [132, 126] on span "4" at bounding box center [131, 128] width 15 height 15
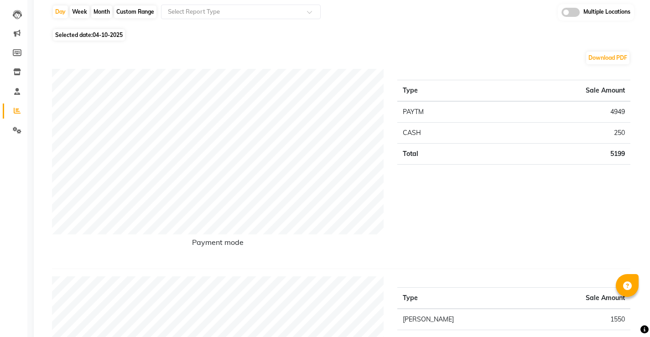
scroll to position [0, 0]
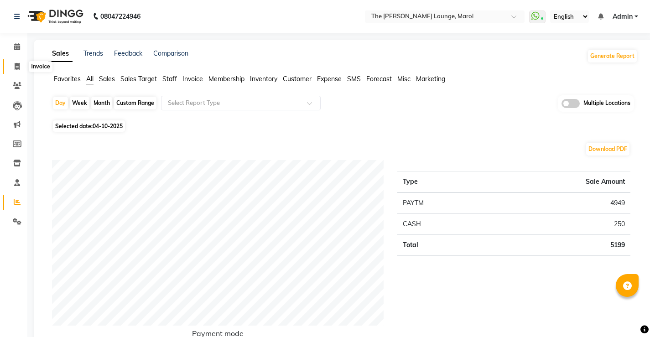
click at [13, 64] on span at bounding box center [17, 67] width 16 height 10
select select "service"
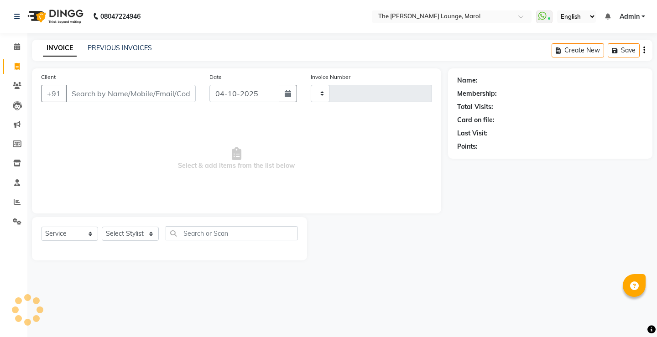
type input "2892"
select select "7188"
click at [107, 93] on input "Client" at bounding box center [131, 93] width 130 height 17
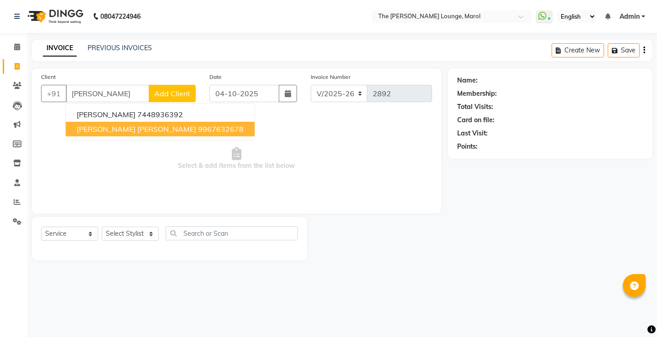
click at [108, 129] on span "[PERSON_NAME] [PERSON_NAME]" at bounding box center [136, 128] width 119 height 9
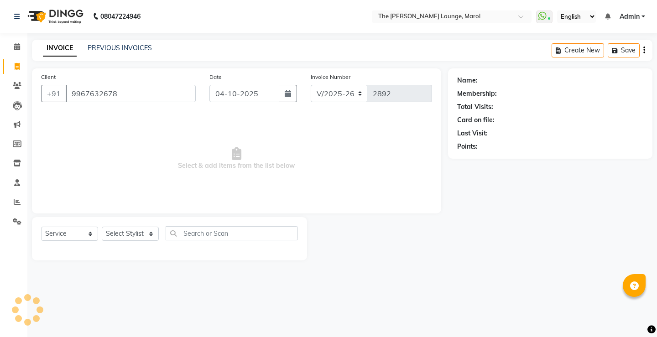
type input "9967632678"
click at [135, 233] on select "Select Stylist [PERSON_NAME] [PERSON_NAME] [PERSON_NAME] [PERSON_NAME] [PERSON_…" at bounding box center [130, 234] width 57 height 14
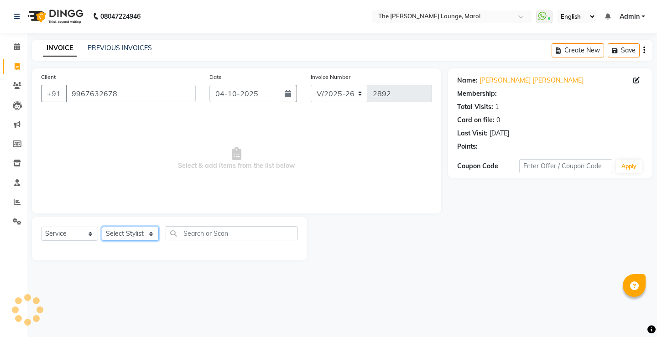
select select "64222"
click at [102, 227] on select "Select Stylist [PERSON_NAME] [PERSON_NAME] [PERSON_NAME] [PERSON_NAME] [PERSON_…" at bounding box center [130, 234] width 57 height 14
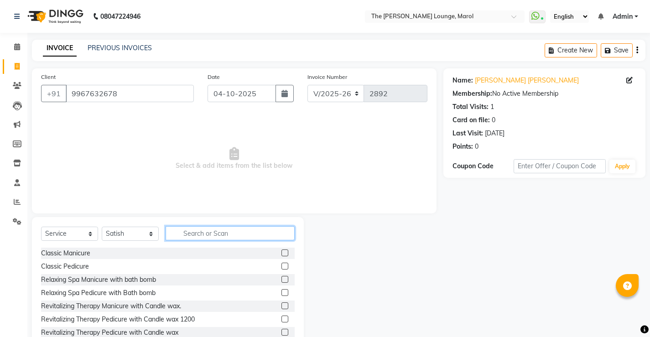
click at [188, 233] on input "text" at bounding box center [230, 233] width 129 height 14
type input "hair"
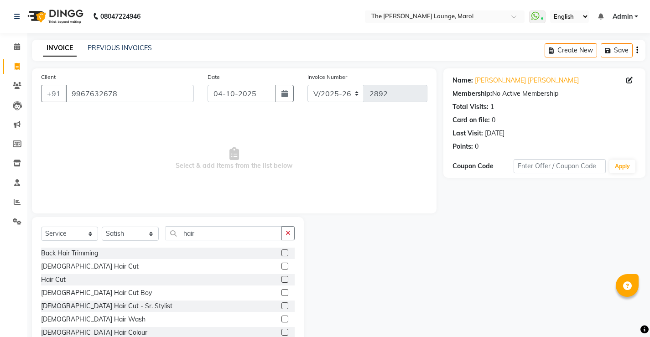
click at [281, 264] on label at bounding box center [284, 266] width 7 height 7
click at [281, 264] on input "checkbox" at bounding box center [284, 267] width 6 height 6
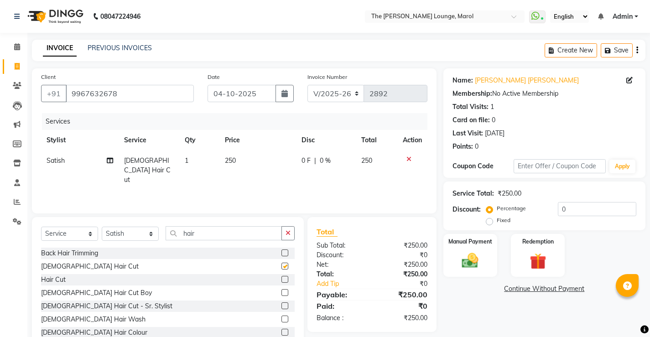
checkbox input "false"
click at [475, 252] on img at bounding box center [470, 261] width 28 height 20
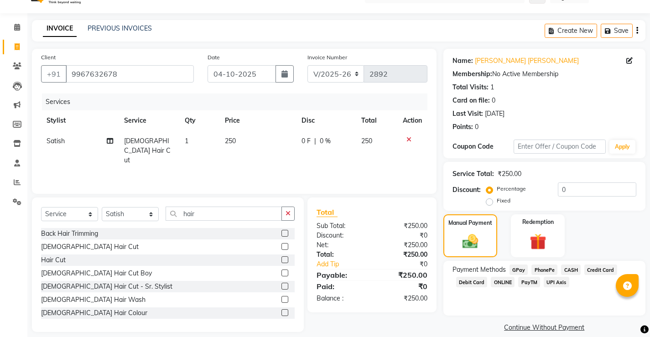
scroll to position [31, 0]
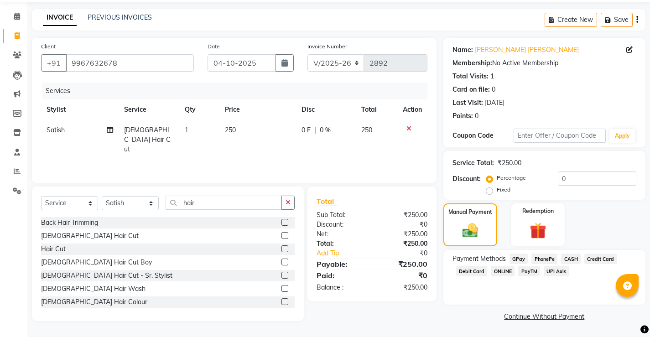
click at [529, 272] on span "PayTM" at bounding box center [529, 271] width 22 height 10
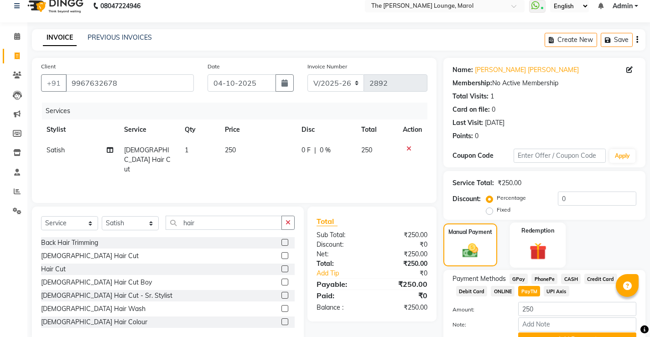
scroll to position [56, 0]
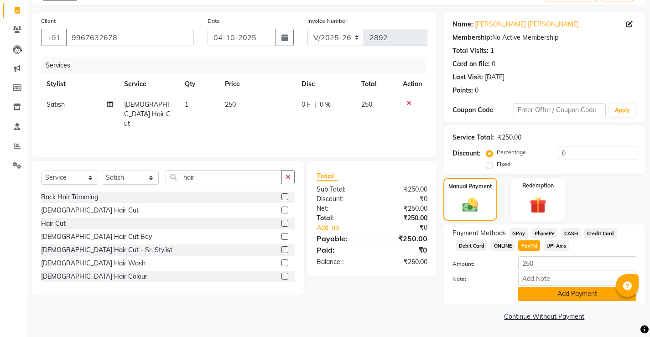
click at [552, 295] on button "Add Payment" at bounding box center [577, 294] width 118 height 14
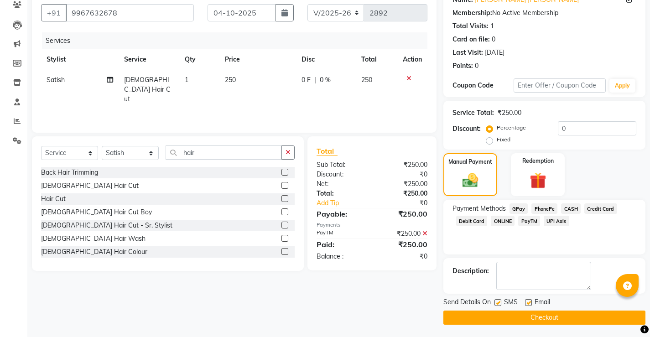
scroll to position [82, 0]
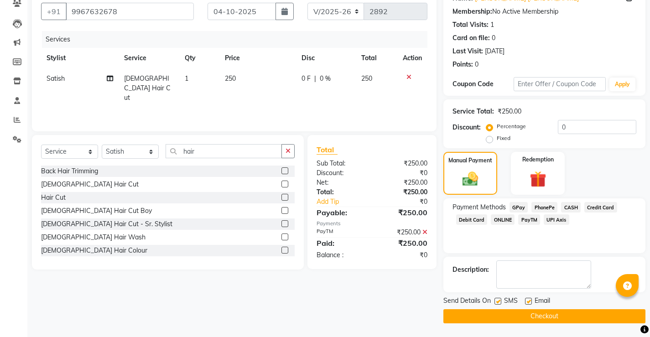
click at [497, 301] on label at bounding box center [497, 301] width 7 height 7
click at [497, 301] on input "checkbox" at bounding box center [497, 302] width 6 height 6
checkbox input "false"
click at [526, 303] on label at bounding box center [528, 301] width 7 height 7
click at [526, 303] on input "checkbox" at bounding box center [528, 302] width 6 height 6
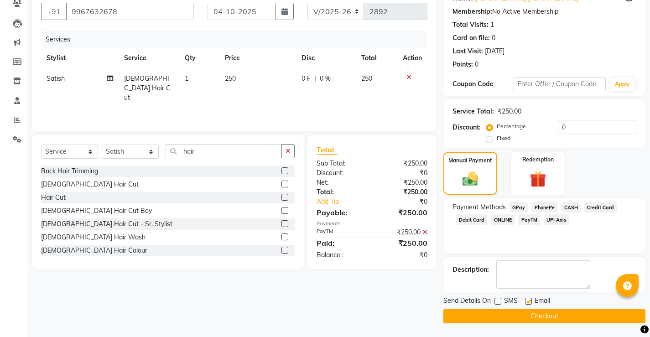
checkbox input "false"
click at [528, 310] on button "Checkout" at bounding box center [544, 316] width 202 height 14
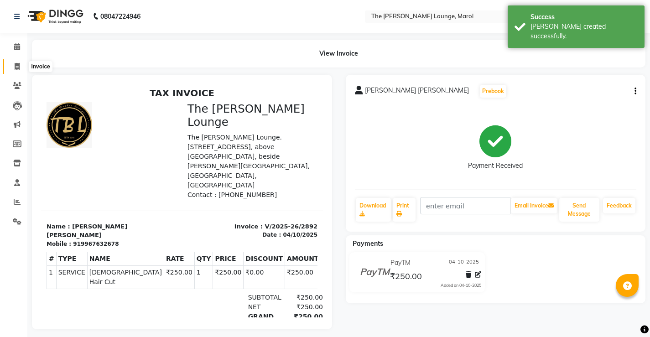
click at [19, 63] on icon at bounding box center [17, 66] width 5 height 7
select select "service"
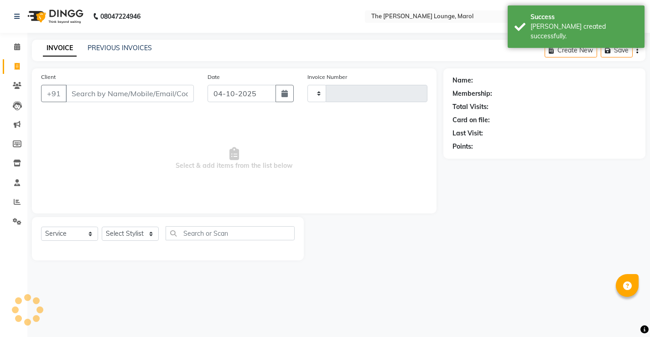
type input "2893"
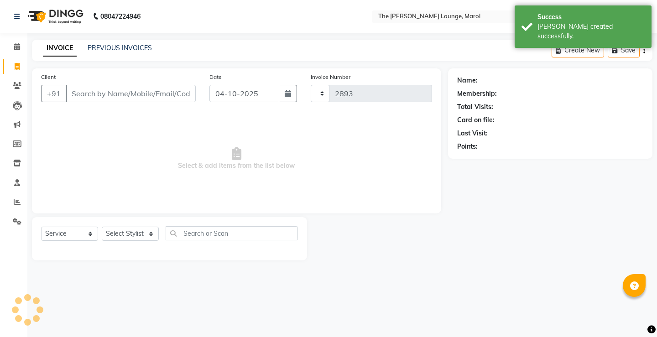
select select "7188"
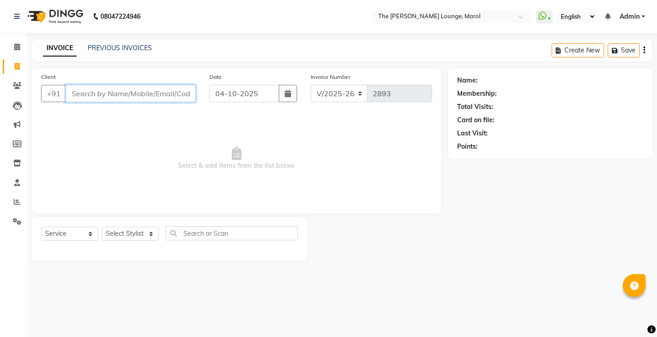
click at [106, 95] on input "Client" at bounding box center [131, 93] width 130 height 17
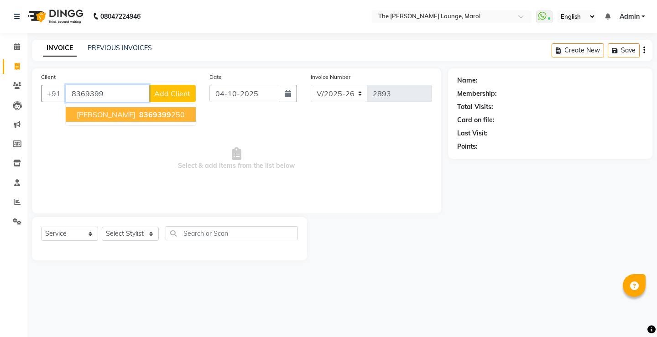
click at [93, 111] on span "[PERSON_NAME]" at bounding box center [106, 114] width 59 height 9
type input "8369399250"
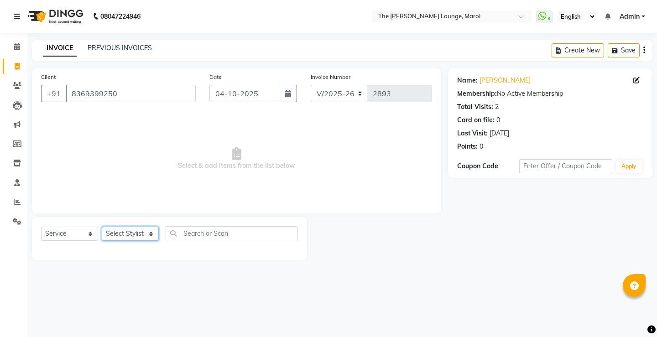
click at [131, 231] on select "Select Stylist [PERSON_NAME] [PERSON_NAME] [PERSON_NAME] [PERSON_NAME] [PERSON_…" at bounding box center [130, 234] width 57 height 14
select select "64222"
click at [102, 227] on select "Select Stylist [PERSON_NAME] [PERSON_NAME] [PERSON_NAME] [PERSON_NAME] [PERSON_…" at bounding box center [130, 234] width 57 height 14
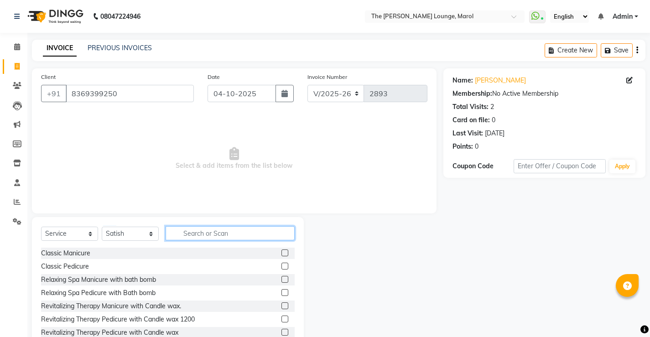
click at [187, 238] on input "text" at bounding box center [230, 233] width 129 height 14
type input "hair"
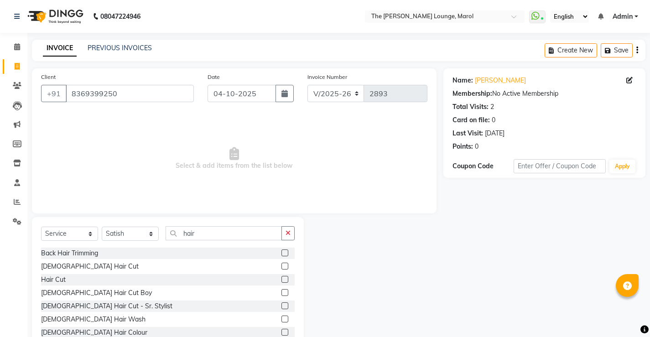
click at [281, 268] on label at bounding box center [284, 266] width 7 height 7
click at [281, 268] on input "checkbox" at bounding box center [284, 267] width 6 height 6
checkbox input "true"
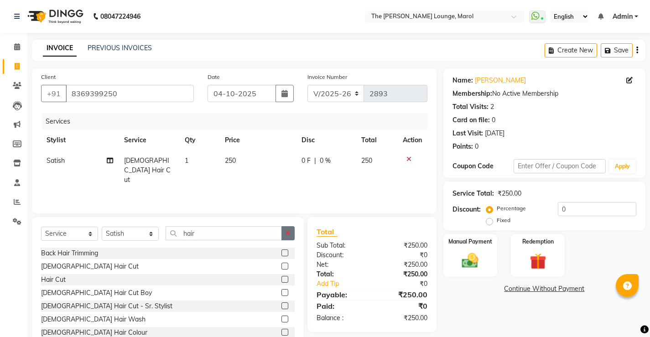
click at [287, 238] on button "button" at bounding box center [287, 233] width 13 height 14
type input "hair"
click at [281, 264] on label at bounding box center [284, 266] width 7 height 7
click at [281, 264] on input "checkbox" at bounding box center [284, 267] width 6 height 6
checkbox input "true"
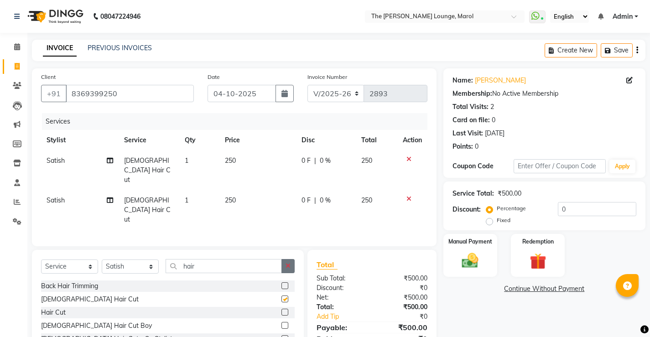
click at [284, 259] on button "button" at bounding box center [287, 266] width 13 height 14
click at [409, 196] on icon at bounding box center [408, 199] width 5 height 6
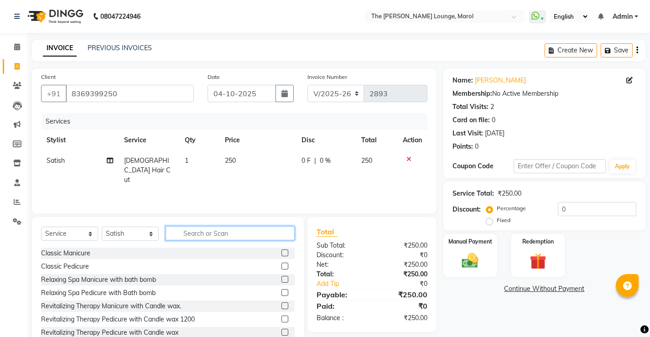
click at [234, 233] on input "text" at bounding box center [230, 233] width 129 height 14
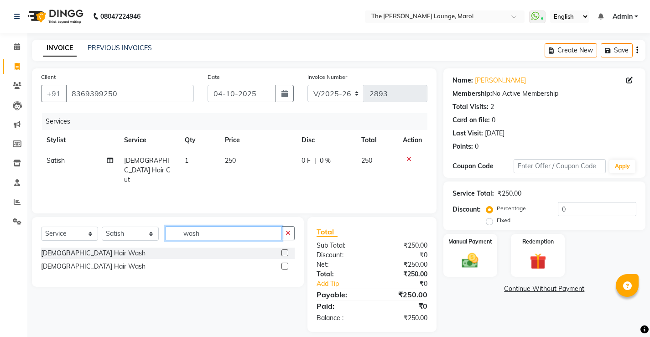
type input "wash"
click at [286, 253] on label at bounding box center [284, 252] width 7 height 7
click at [286, 253] on input "checkbox" at bounding box center [284, 253] width 6 height 6
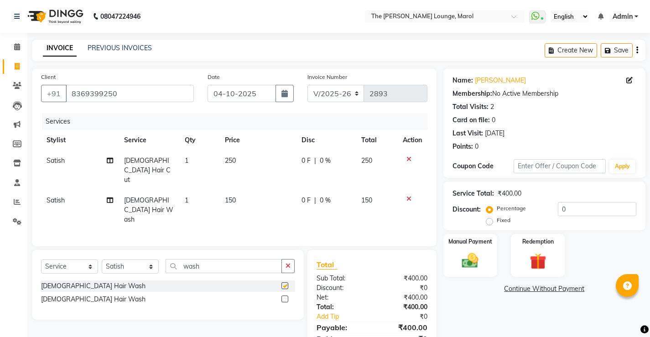
checkbox input "false"
click at [470, 257] on img at bounding box center [470, 261] width 28 height 20
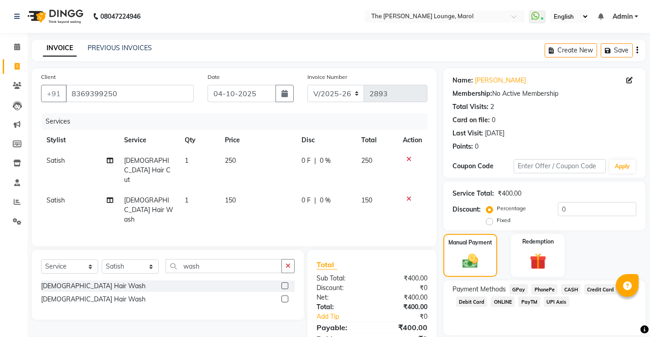
click at [567, 291] on span "CASH" at bounding box center [571, 289] width 20 height 10
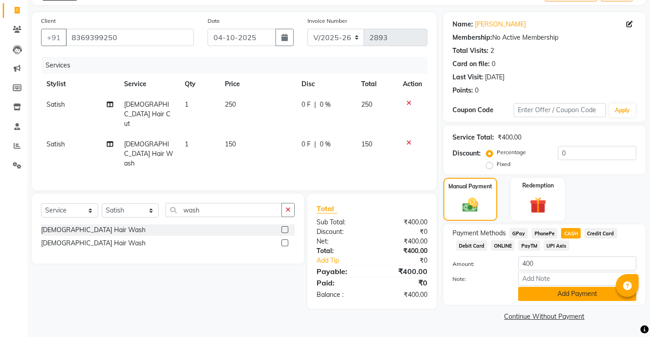
click at [567, 291] on button "Add Payment" at bounding box center [577, 294] width 118 height 14
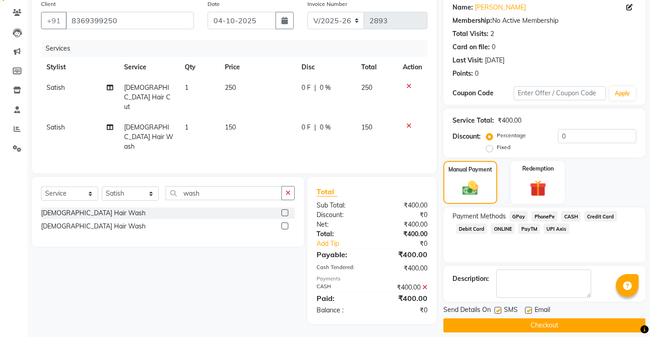
scroll to position [82, 0]
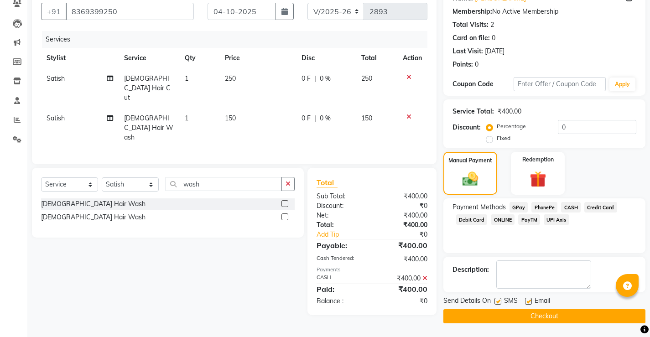
click at [545, 317] on button "Checkout" at bounding box center [544, 316] width 202 height 14
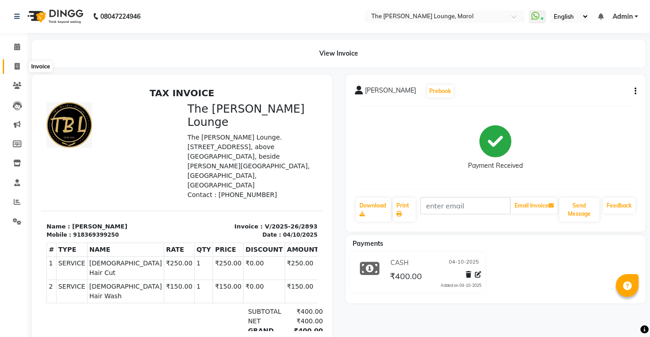
click at [21, 63] on span at bounding box center [17, 67] width 16 height 10
select select "service"
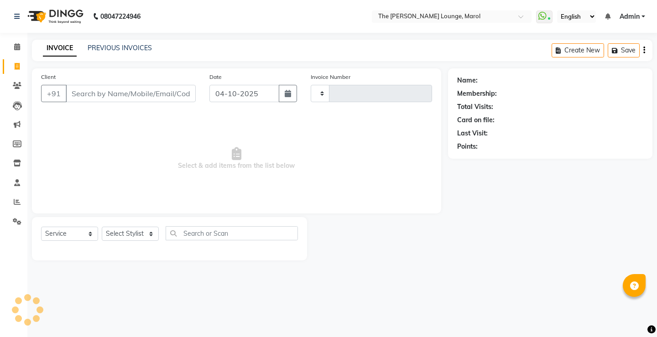
type input "2894"
select select "7188"
click at [117, 96] on input "Client" at bounding box center [131, 93] width 130 height 17
click at [112, 94] on input "Client" at bounding box center [131, 93] width 130 height 17
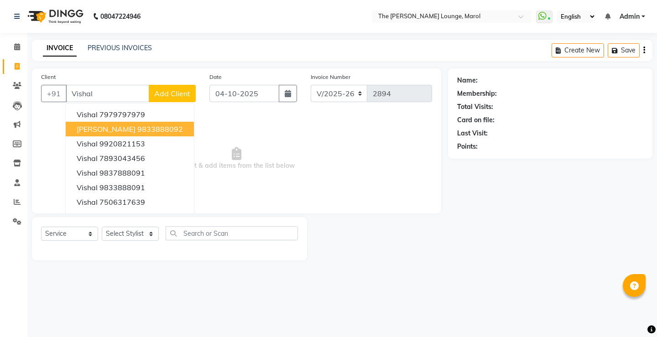
click at [165, 130] on ngb-highlight "9833888092" at bounding box center [160, 128] width 46 height 9
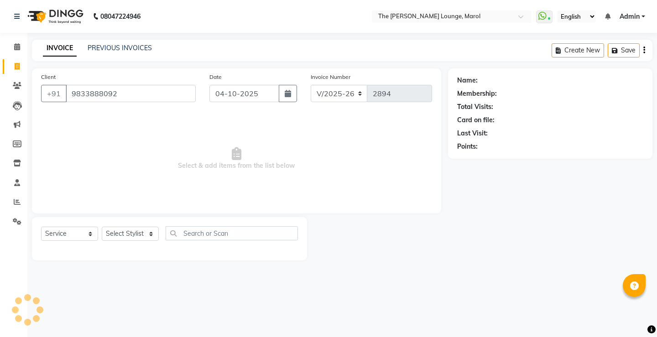
type input "9833888092"
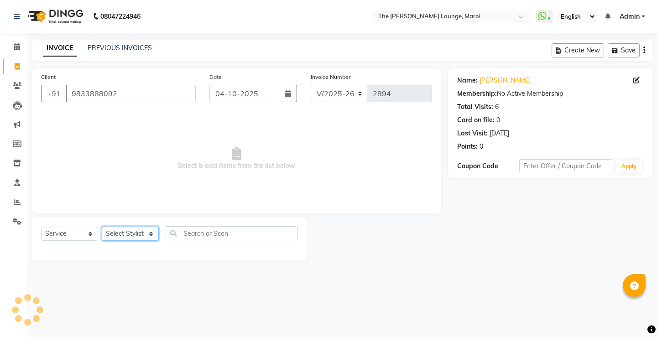
click at [109, 230] on select "Select Stylist [PERSON_NAME] [PERSON_NAME] [PERSON_NAME] [PERSON_NAME] [PERSON_…" at bounding box center [130, 234] width 57 height 14
select select "64222"
click at [102, 227] on select "Select Stylist [PERSON_NAME] [PERSON_NAME] [PERSON_NAME] [PERSON_NAME] [PERSON_…" at bounding box center [130, 234] width 57 height 14
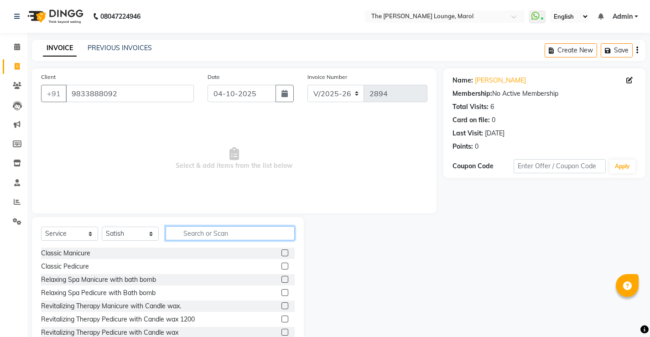
click at [199, 233] on input "text" at bounding box center [230, 233] width 129 height 14
type input "hair"
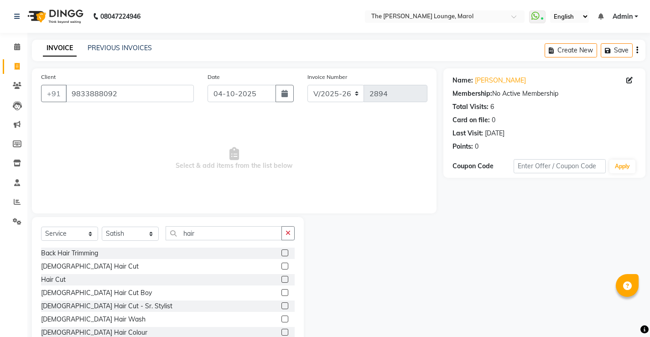
click at [281, 266] on label at bounding box center [284, 266] width 7 height 7
click at [281, 266] on input "checkbox" at bounding box center [284, 267] width 6 height 6
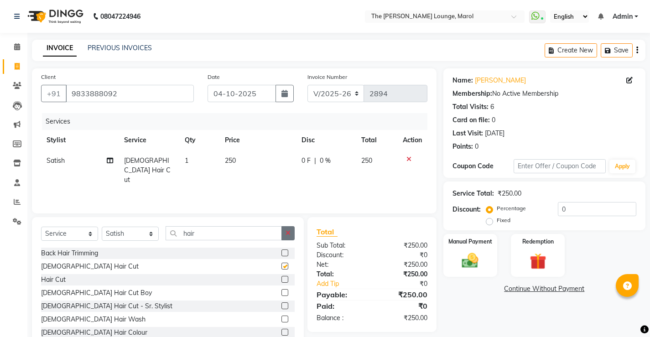
checkbox input "false"
click at [291, 234] on button "button" at bounding box center [287, 233] width 13 height 14
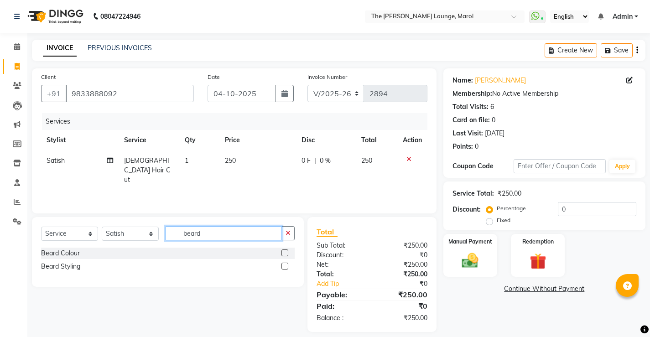
type input "beard"
click at [284, 265] on label at bounding box center [284, 266] width 7 height 7
click at [284, 265] on input "checkbox" at bounding box center [284, 267] width 6 height 6
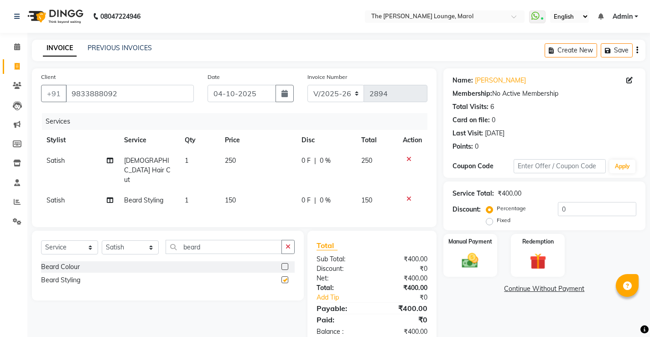
checkbox input "false"
click at [112, 240] on select "Select Stylist [PERSON_NAME] [PERSON_NAME] [PERSON_NAME] [PERSON_NAME] [PERSON_…" at bounding box center [130, 247] width 57 height 14
select select "60187"
click at [102, 240] on select "Select Stylist [PERSON_NAME] [PERSON_NAME] [PERSON_NAME] [PERSON_NAME] [PERSON_…" at bounding box center [130, 247] width 57 height 14
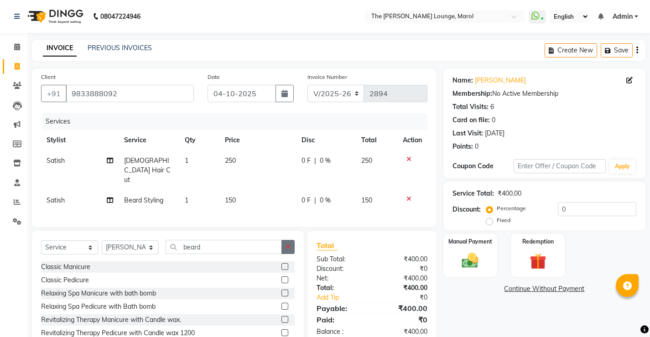
click at [287, 243] on icon "button" at bounding box center [287, 246] width 5 height 6
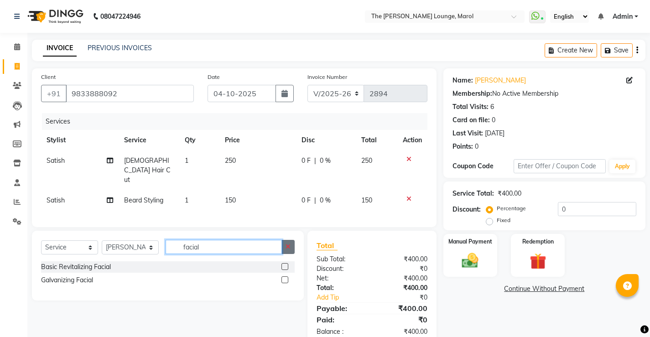
type input "facial"
click at [292, 240] on button "button" at bounding box center [287, 247] width 13 height 14
type input "facia"
click at [286, 276] on label at bounding box center [284, 279] width 7 height 7
click at [286, 277] on input "checkbox" at bounding box center [284, 280] width 6 height 6
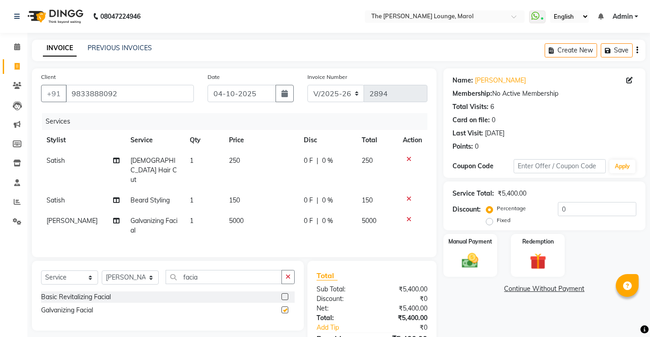
checkbox input "false"
drag, startPoint x: 247, startPoint y: 203, endPoint x: 272, endPoint y: 213, distance: 27.4
click at [248, 211] on td "5000" at bounding box center [260, 226] width 74 height 30
select select "60187"
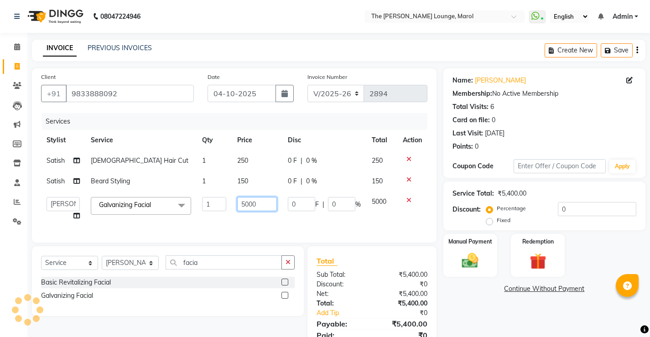
click at [275, 208] on input "5000" at bounding box center [257, 204] width 40 height 14
type input "5"
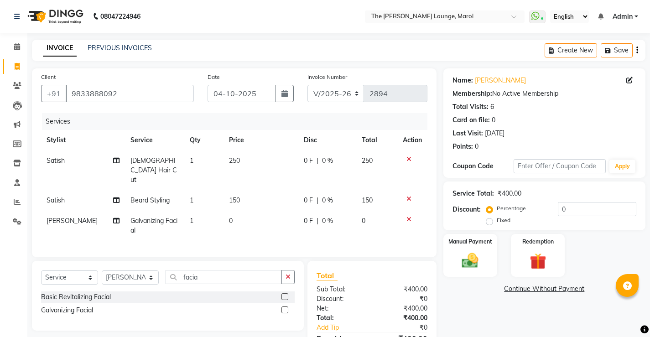
click at [235, 211] on td "0" at bounding box center [260, 226] width 74 height 30
select select "60187"
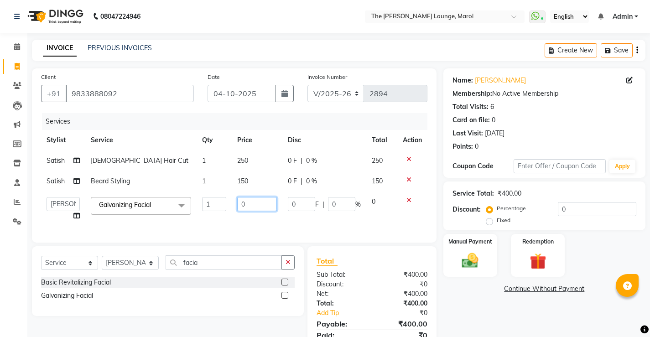
click at [259, 208] on input "0" at bounding box center [257, 204] width 40 height 14
type input "3000"
click at [494, 306] on div "Name: [PERSON_NAME] Membership: No Active Membership Total Visits: 6 Card on fi…" at bounding box center [547, 214] width 209 height 293
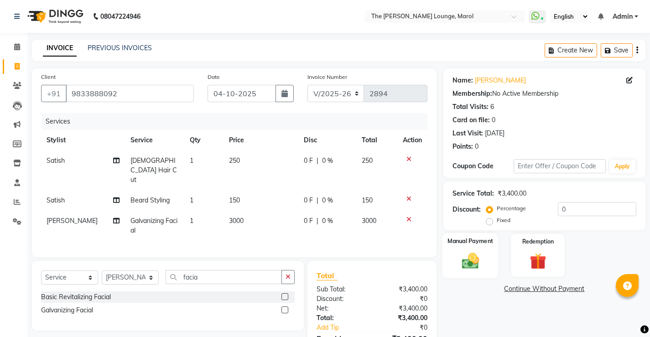
click at [468, 259] on img at bounding box center [470, 261] width 28 height 20
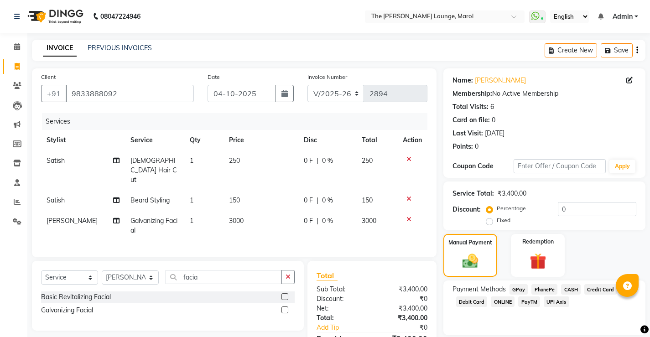
click at [529, 304] on span "PayTM" at bounding box center [529, 301] width 22 height 10
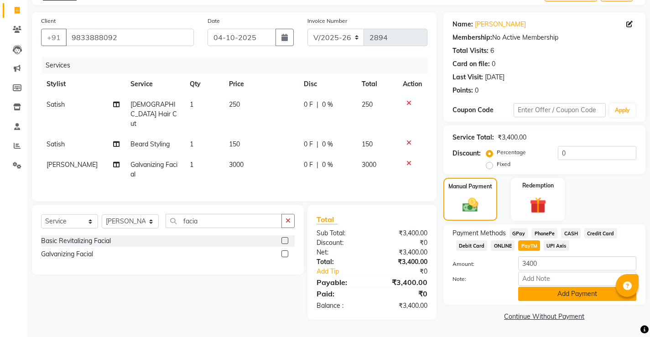
click at [529, 299] on button "Add Payment" at bounding box center [577, 294] width 118 height 14
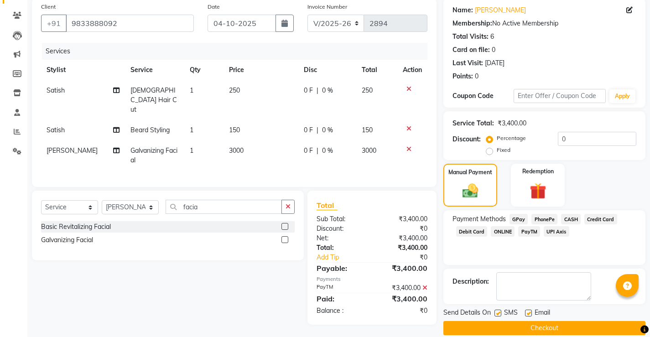
scroll to position [82, 0]
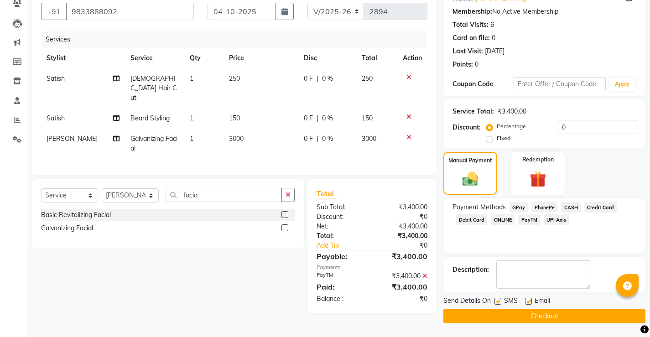
click at [521, 316] on button "Checkout" at bounding box center [544, 316] width 202 height 14
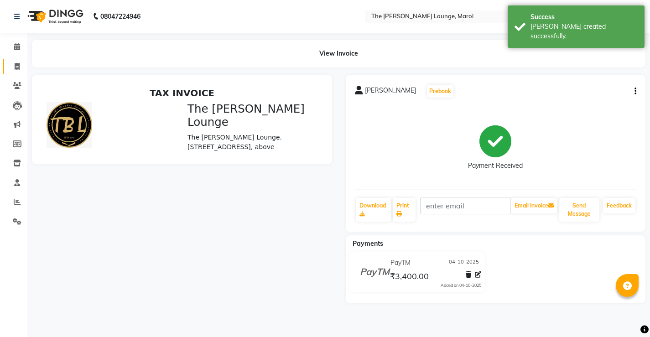
click at [11, 60] on link "Invoice" at bounding box center [14, 66] width 22 height 15
select select "service"
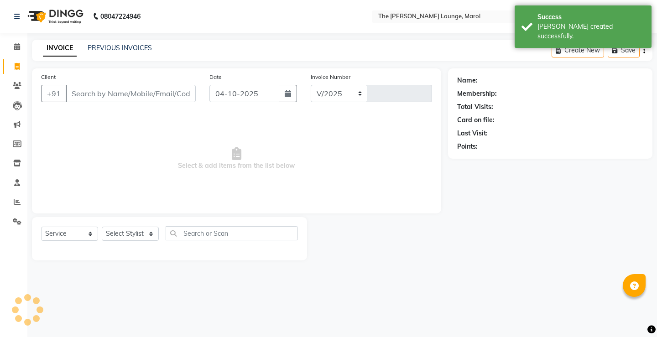
select select "7188"
type input "2895"
click at [125, 45] on link "PREVIOUS INVOICES" at bounding box center [120, 48] width 64 height 8
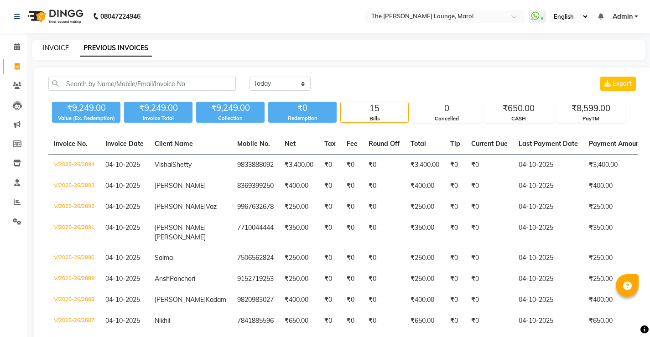
click at [51, 48] on link "INVOICE" at bounding box center [56, 48] width 26 height 8
select select "7188"
select select "service"
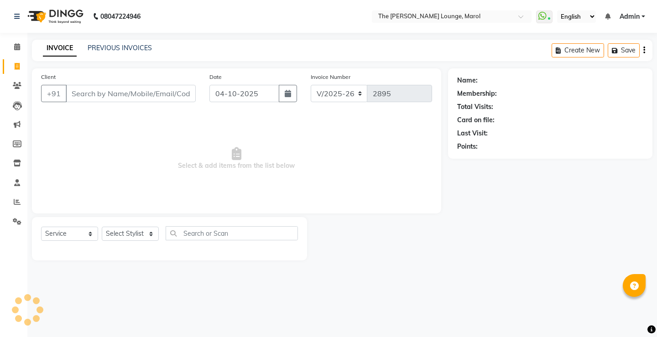
click at [87, 93] on input "Client" at bounding box center [131, 93] width 130 height 17
click at [140, 94] on input "Client" at bounding box center [131, 93] width 130 height 17
click at [127, 98] on input "Client" at bounding box center [131, 93] width 130 height 17
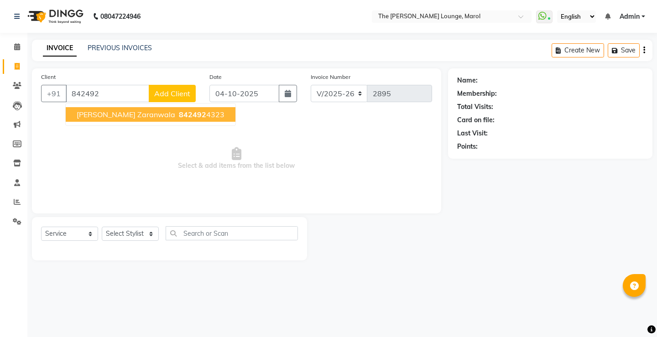
click at [127, 116] on span "[PERSON_NAME] Zaranwala" at bounding box center [126, 114] width 98 height 9
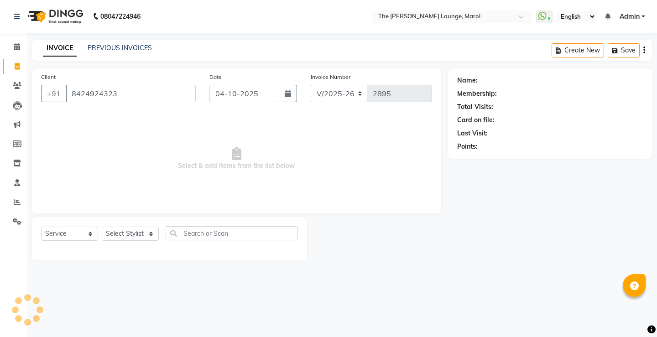
type input "8424924323"
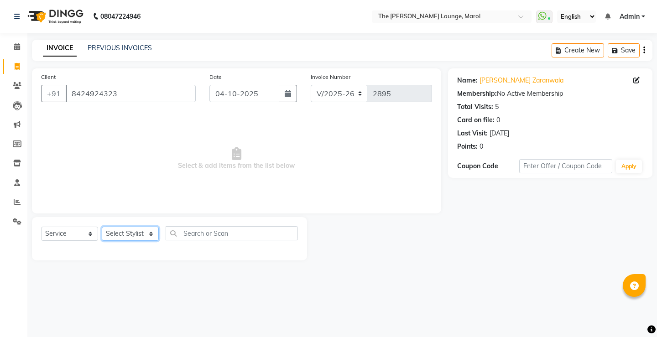
click at [124, 232] on select "Select Stylist [PERSON_NAME] [PERSON_NAME] [PERSON_NAME] [PERSON_NAME] [PERSON_…" at bounding box center [130, 234] width 57 height 14
select select "60180"
click at [102, 227] on select "Select Stylist [PERSON_NAME] [PERSON_NAME] [PERSON_NAME] [PERSON_NAME] [PERSON_…" at bounding box center [130, 234] width 57 height 14
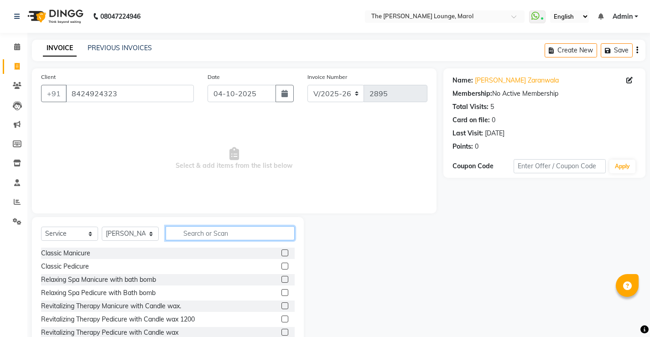
click at [192, 230] on input "text" at bounding box center [230, 233] width 129 height 14
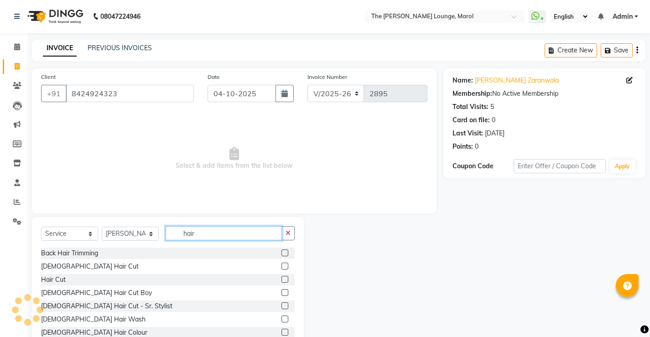
type input "hair"
click at [281, 266] on label at bounding box center [284, 266] width 7 height 7
click at [281, 266] on input "checkbox" at bounding box center [284, 267] width 6 height 6
checkbox input "true"
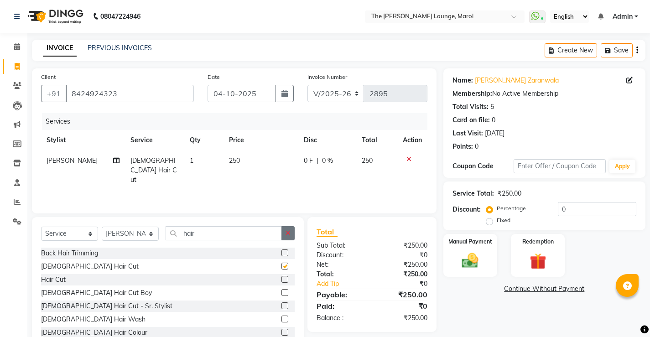
click at [290, 227] on button "button" at bounding box center [287, 233] width 13 height 14
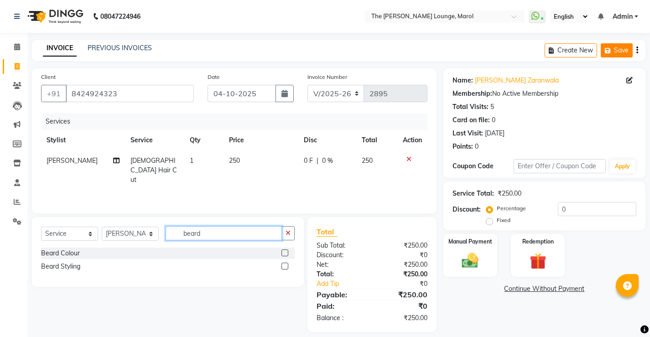
type input "beard"
click at [615, 56] on button "Save" at bounding box center [616, 50] width 32 height 14
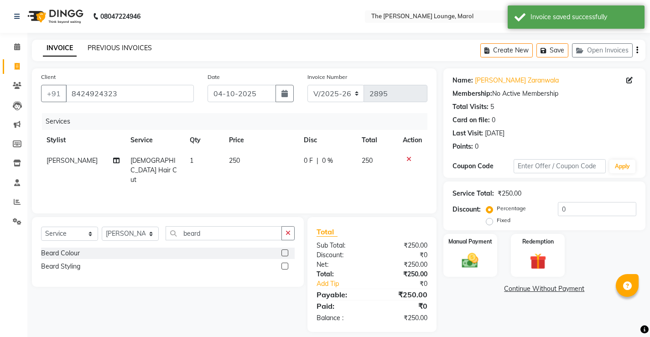
click at [132, 47] on link "PREVIOUS INVOICES" at bounding box center [120, 48] width 64 height 8
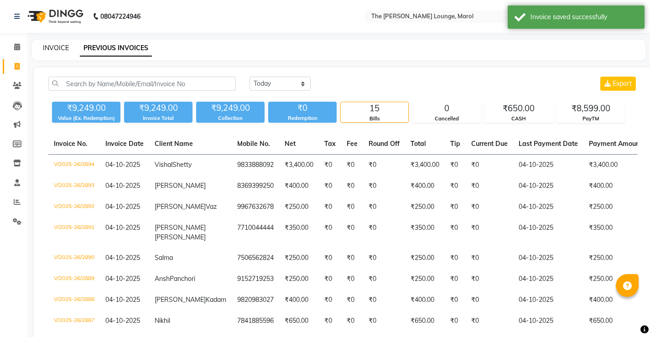
click at [58, 51] on link "INVOICE" at bounding box center [56, 48] width 26 height 8
select select "service"
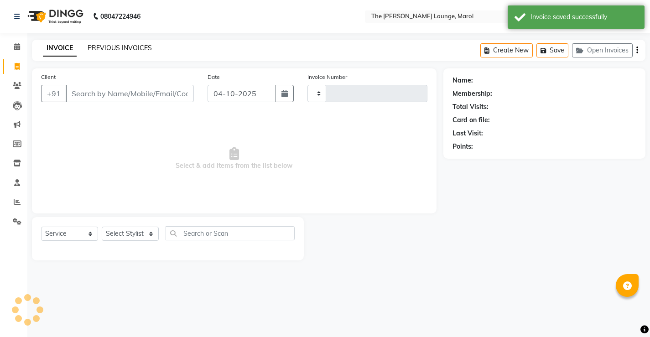
type input "2895"
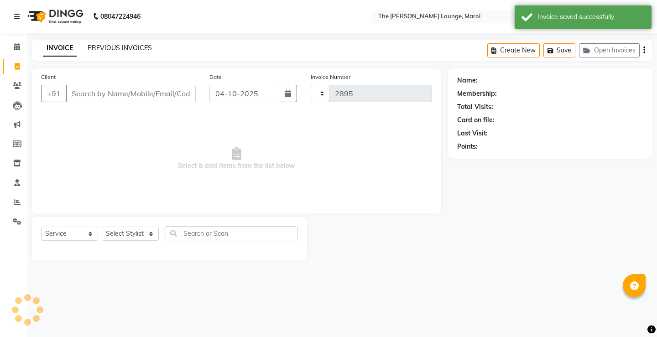
select select "7188"
drag, startPoint x: 150, startPoint y: 98, endPoint x: 167, endPoint y: 110, distance: 20.6
click at [150, 98] on input "Client" at bounding box center [131, 93] width 130 height 17
type input "v"
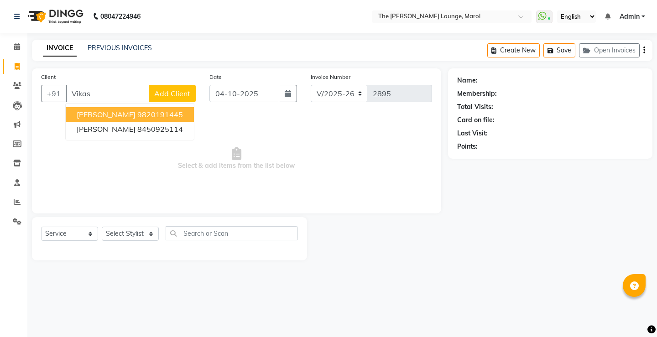
click at [146, 117] on ngb-highlight "9820191445" at bounding box center [160, 114] width 46 height 9
type input "9820191445"
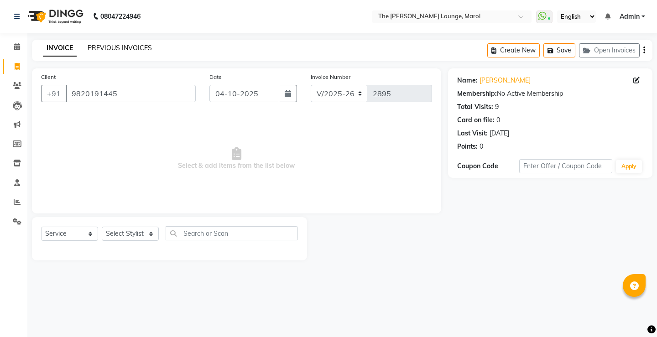
click at [131, 47] on link "PREVIOUS INVOICES" at bounding box center [120, 48] width 64 height 8
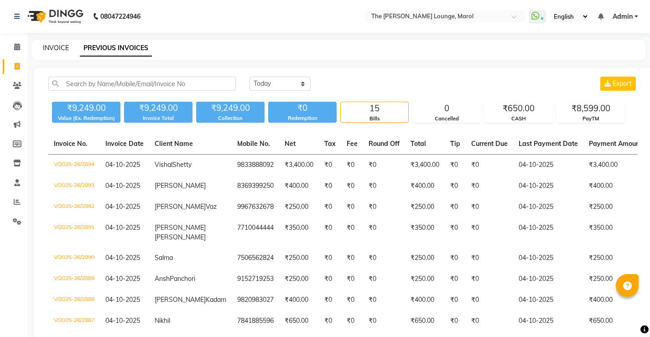
click at [63, 50] on link "INVOICE" at bounding box center [56, 48] width 26 height 8
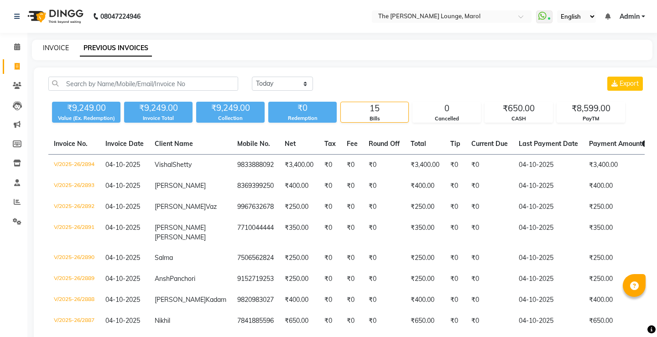
select select "7188"
select select "service"
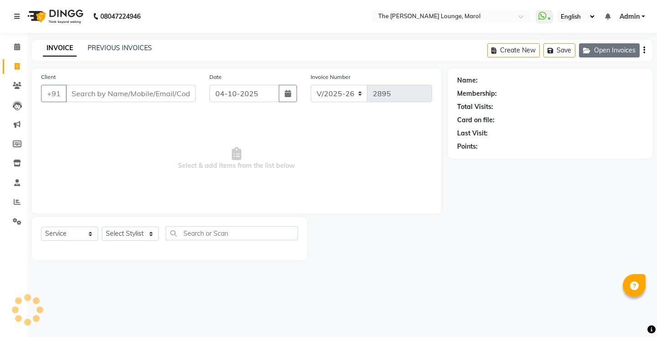
click at [608, 52] on button "Open Invoices" at bounding box center [609, 50] width 61 height 14
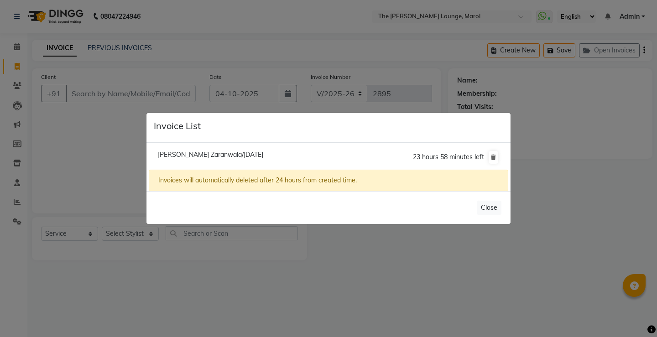
click at [224, 160] on li "[PERSON_NAME] Zaranwala/[DATE] 23 hours 58 minutes left" at bounding box center [328, 158] width 359 height 26
click at [227, 148] on li "[PERSON_NAME] Zaranwala/[DATE] 23 hours 58 minutes left" at bounding box center [328, 158] width 359 height 26
click at [228, 153] on span "[PERSON_NAME] Zaranwala/[DATE]" at bounding box center [210, 154] width 105 height 8
type input "8424924323"
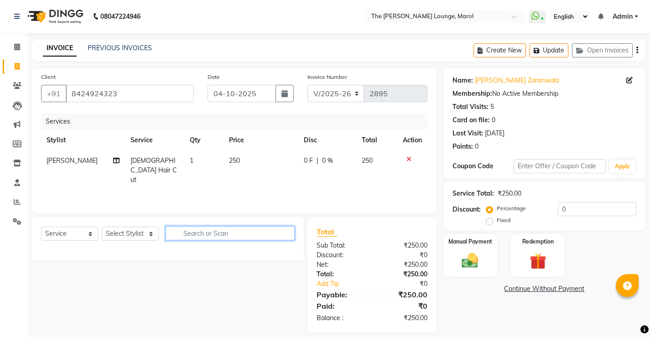
click at [233, 239] on input "text" at bounding box center [230, 233] width 129 height 14
type input "beard"
click at [57, 239] on select "Select Service Product Membership Package Voucher Prepaid Gift Card" at bounding box center [69, 234] width 57 height 14
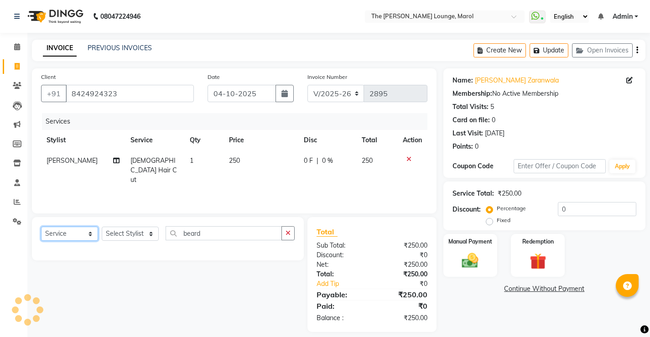
click at [41, 227] on select "Select Service Product Membership Package Voucher Prepaid Gift Card" at bounding box center [69, 234] width 57 height 14
click at [123, 235] on select "Select Stylist [PERSON_NAME] [PERSON_NAME] [PERSON_NAME] [PERSON_NAME] [PERSON_…" at bounding box center [130, 234] width 57 height 14
select select "60183"
click at [102, 227] on select "Select Stylist [PERSON_NAME] [PERSON_NAME] [PERSON_NAME] [PERSON_NAME] [PERSON_…" at bounding box center [130, 234] width 57 height 14
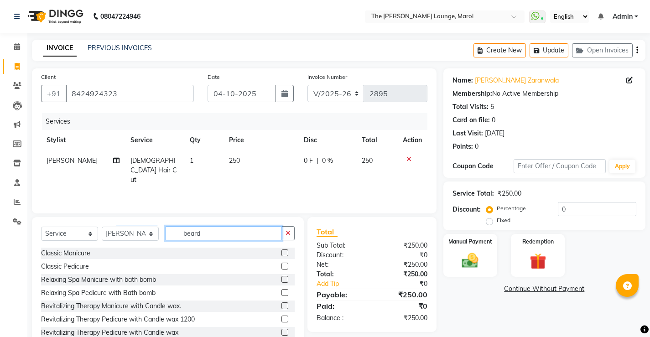
click at [212, 233] on input "beard" at bounding box center [224, 233] width 116 height 14
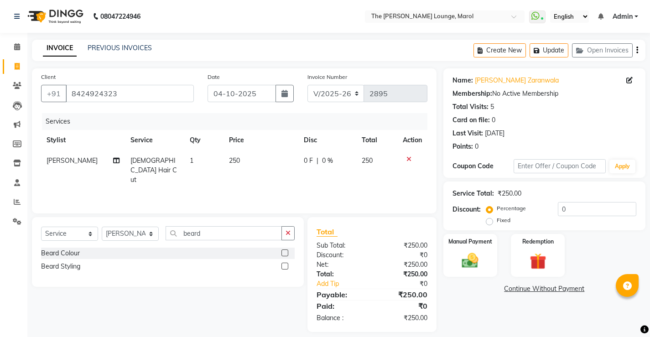
click at [284, 264] on label at bounding box center [284, 266] width 7 height 7
click at [284, 264] on input "checkbox" at bounding box center [284, 267] width 6 height 6
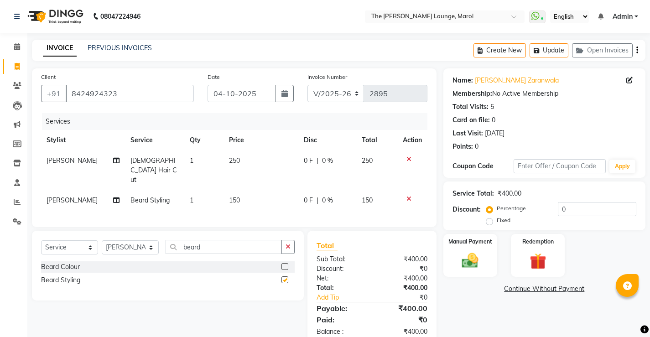
checkbox input "false"
click at [485, 265] on div "Manual Payment" at bounding box center [470, 255] width 56 height 45
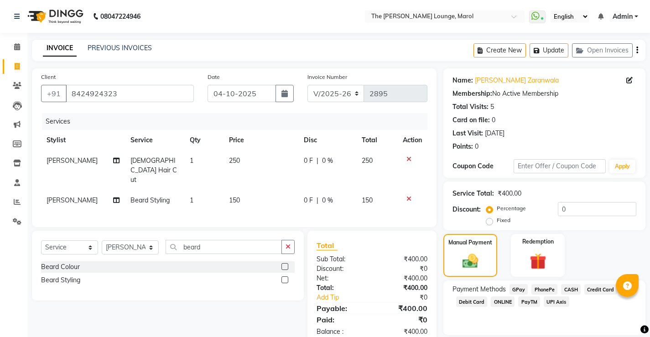
click at [571, 289] on span "CASH" at bounding box center [571, 289] width 20 height 10
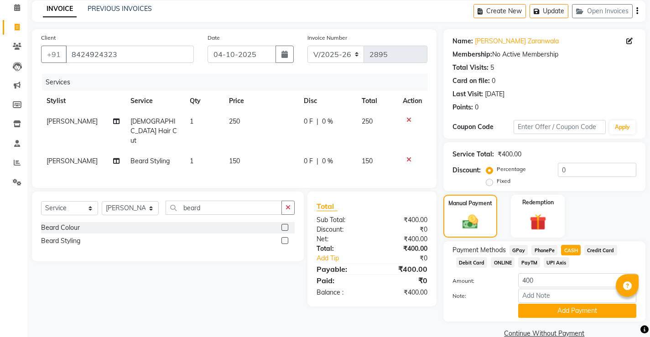
scroll to position [56, 0]
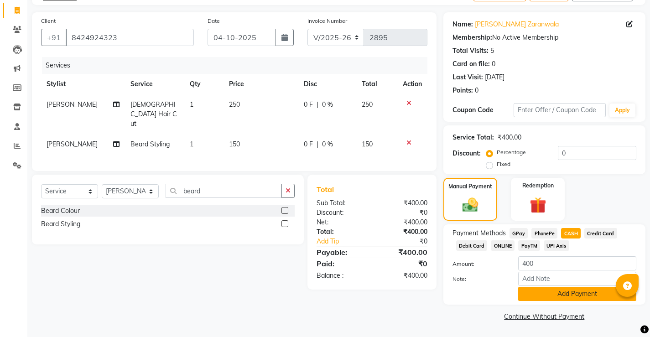
click at [572, 293] on button "Add Payment" at bounding box center [577, 294] width 118 height 14
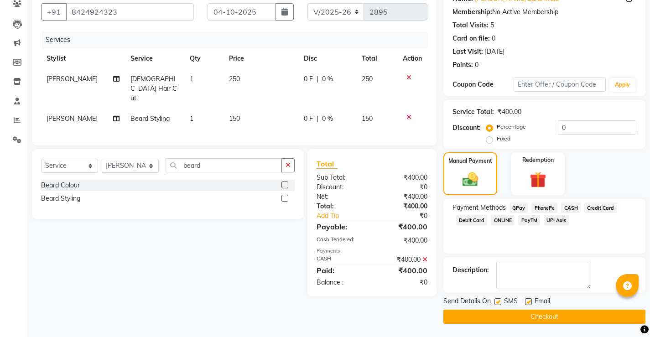
scroll to position [82, 0]
drag, startPoint x: 508, startPoint y: 311, endPoint x: 599, endPoint y: 171, distance: 167.3
click at [599, 171] on div "Name: [PERSON_NAME] Zaranwala Membership: No Active Membership Total Visits: 5 …" at bounding box center [547, 154] width 209 height 337
click at [424, 256] on icon at bounding box center [424, 259] width 5 height 6
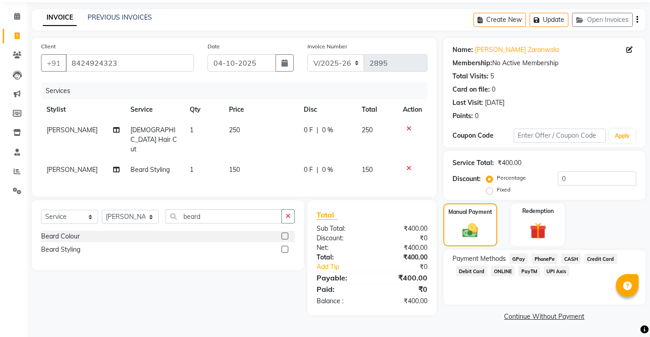
click at [529, 271] on span "PayTM" at bounding box center [529, 271] width 22 height 10
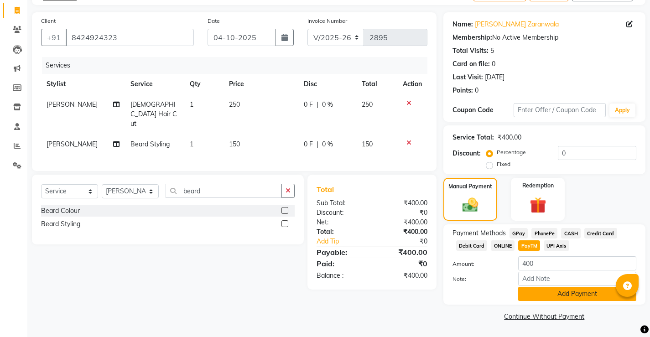
click at [570, 290] on button "Add Payment" at bounding box center [577, 294] width 118 height 14
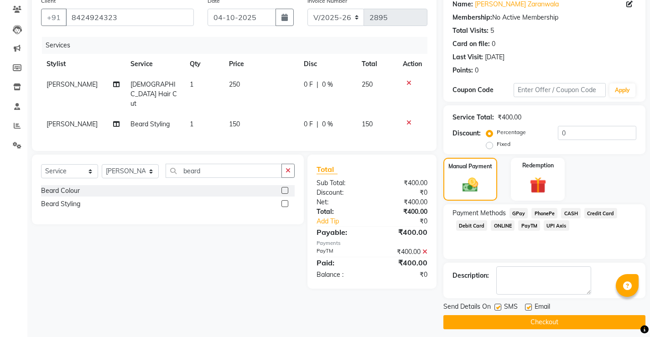
scroll to position [82, 0]
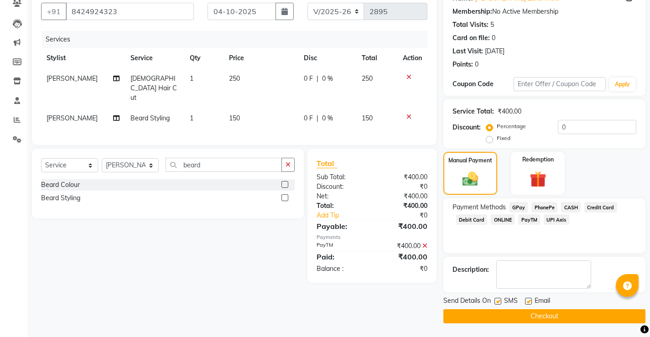
click at [569, 317] on button "Checkout" at bounding box center [544, 316] width 202 height 14
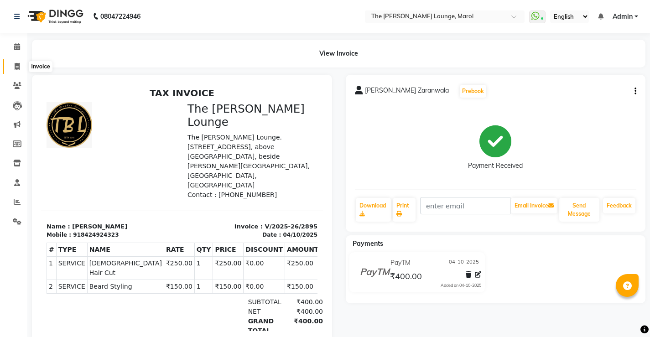
click at [22, 71] on span at bounding box center [17, 67] width 16 height 10
select select "service"
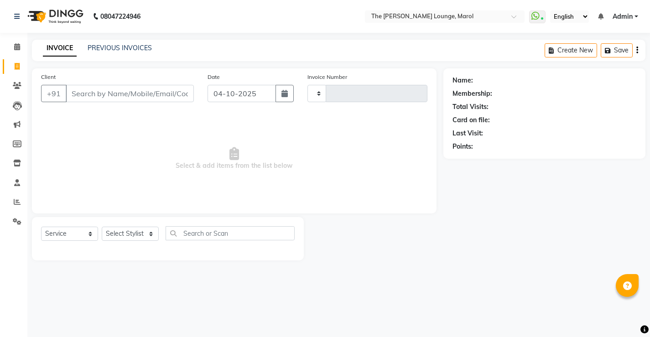
type input "2896"
select select "7188"
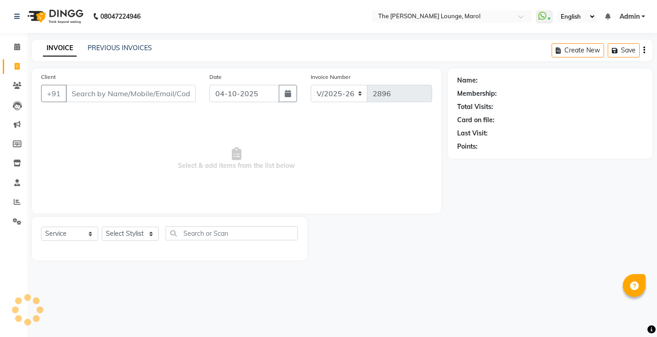
click at [93, 91] on input "Client" at bounding box center [131, 93] width 130 height 17
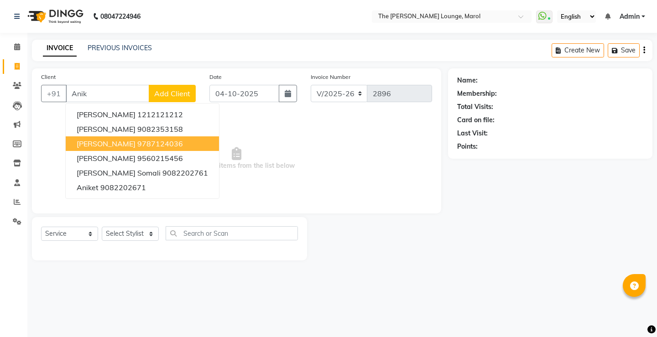
click at [141, 140] on ngb-highlight "9787124036" at bounding box center [160, 143] width 46 height 9
type input "9787124036"
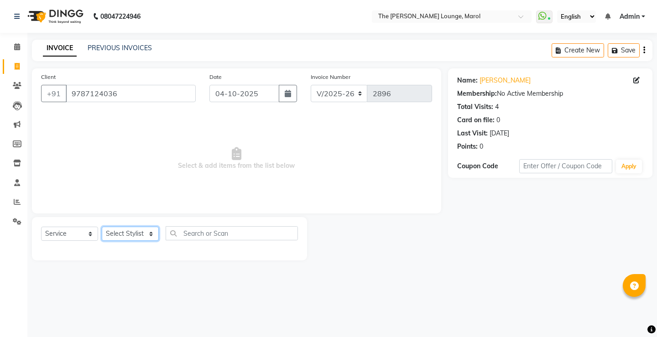
click at [128, 233] on select "Select Stylist [PERSON_NAME] [PERSON_NAME] [PERSON_NAME] [PERSON_NAME] [PERSON_…" at bounding box center [130, 234] width 57 height 14
select select "64222"
click at [102, 227] on select "Select Stylist [PERSON_NAME] [PERSON_NAME] [PERSON_NAME] [PERSON_NAME] [PERSON_…" at bounding box center [130, 234] width 57 height 14
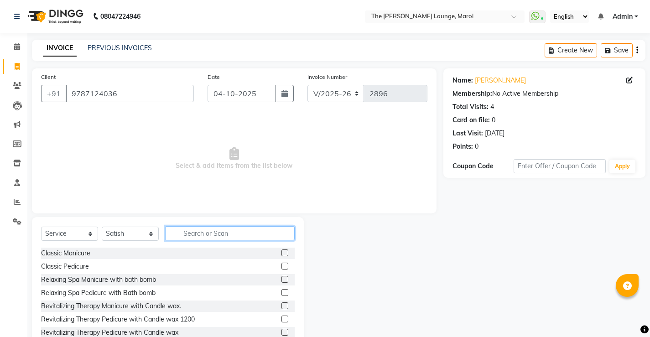
click at [208, 232] on input "text" at bounding box center [230, 233] width 129 height 14
type input "hair"
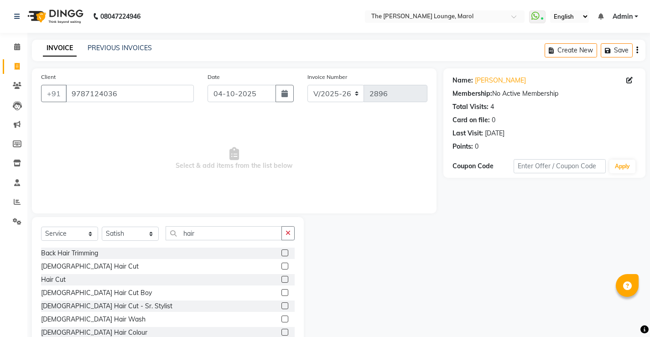
click at [281, 266] on label at bounding box center [284, 266] width 7 height 7
click at [281, 266] on input "checkbox" at bounding box center [284, 267] width 6 height 6
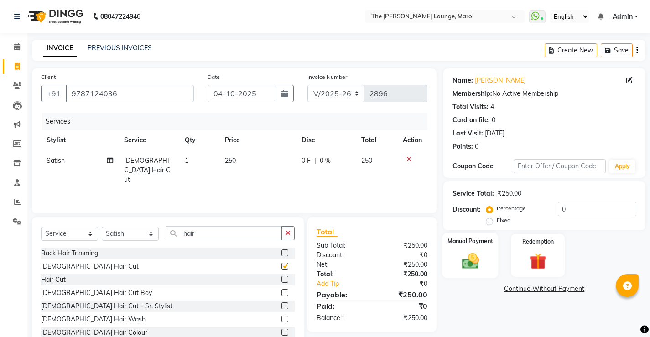
checkbox input "false"
click at [455, 254] on div "Manual Payment" at bounding box center [470, 255] width 56 height 45
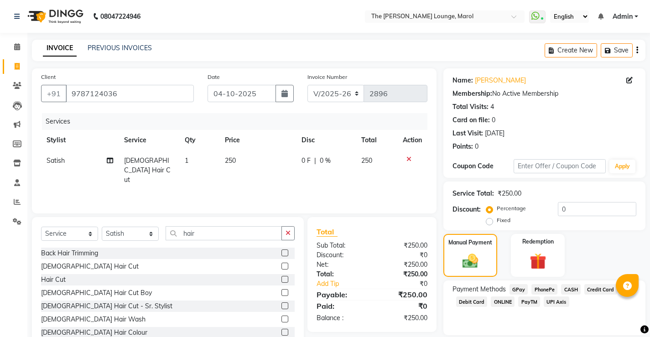
click at [605, 290] on span "Credit Card" at bounding box center [600, 289] width 33 height 10
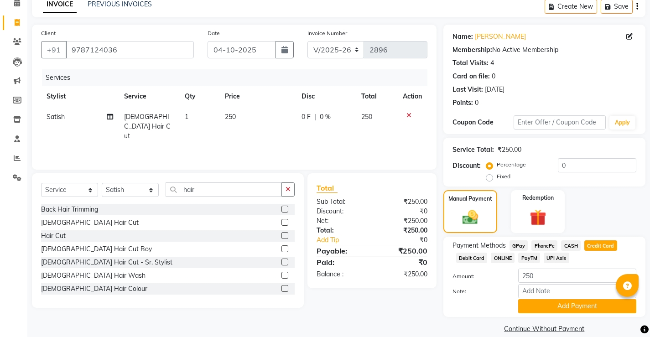
scroll to position [46, 0]
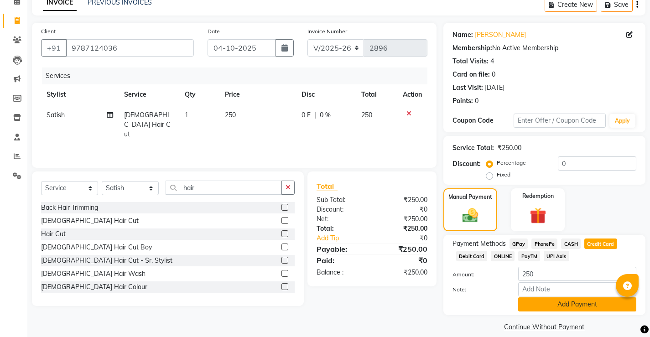
click at [579, 302] on button "Add Payment" at bounding box center [577, 304] width 118 height 14
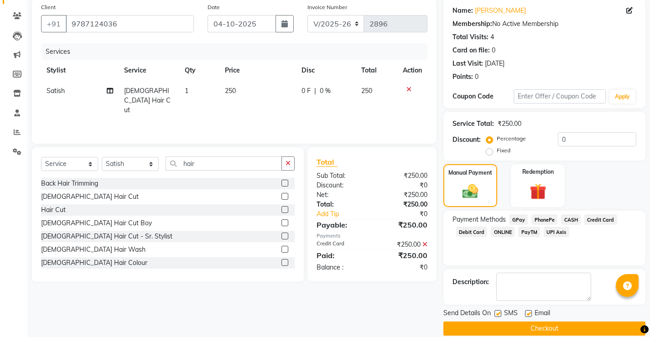
scroll to position [82, 0]
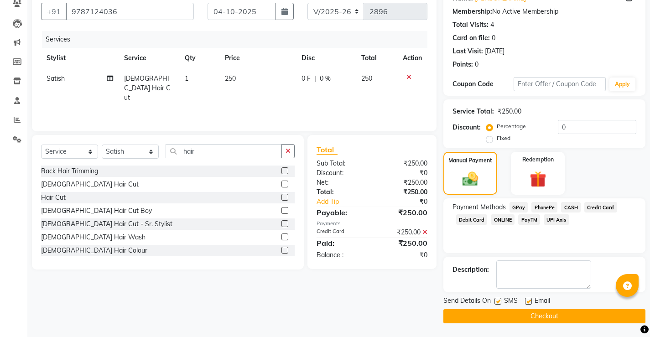
click at [506, 316] on button "Checkout" at bounding box center [544, 316] width 202 height 14
